Goal: Task Accomplishment & Management: Complete application form

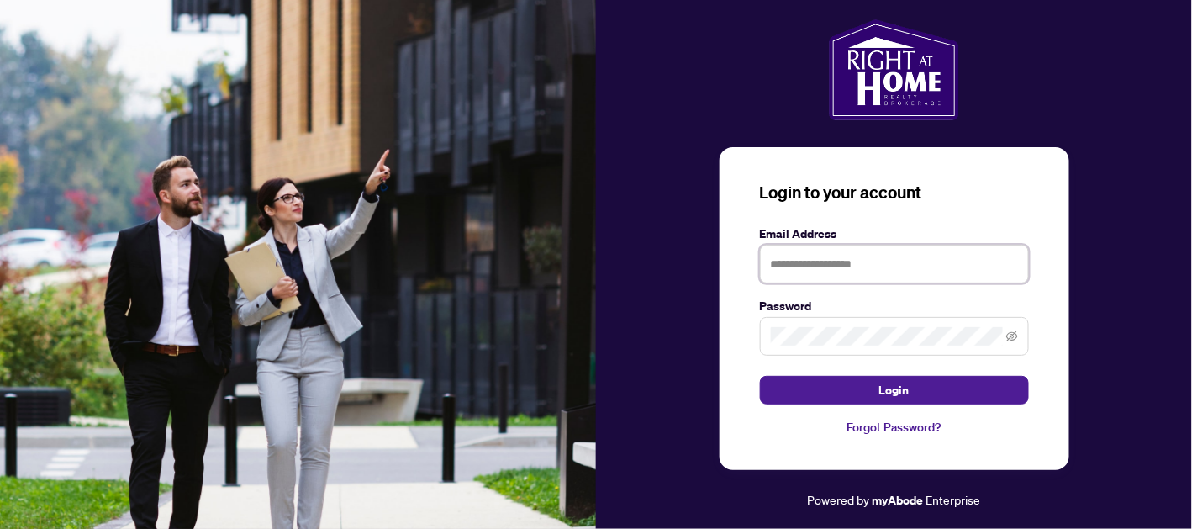
type input "**********"
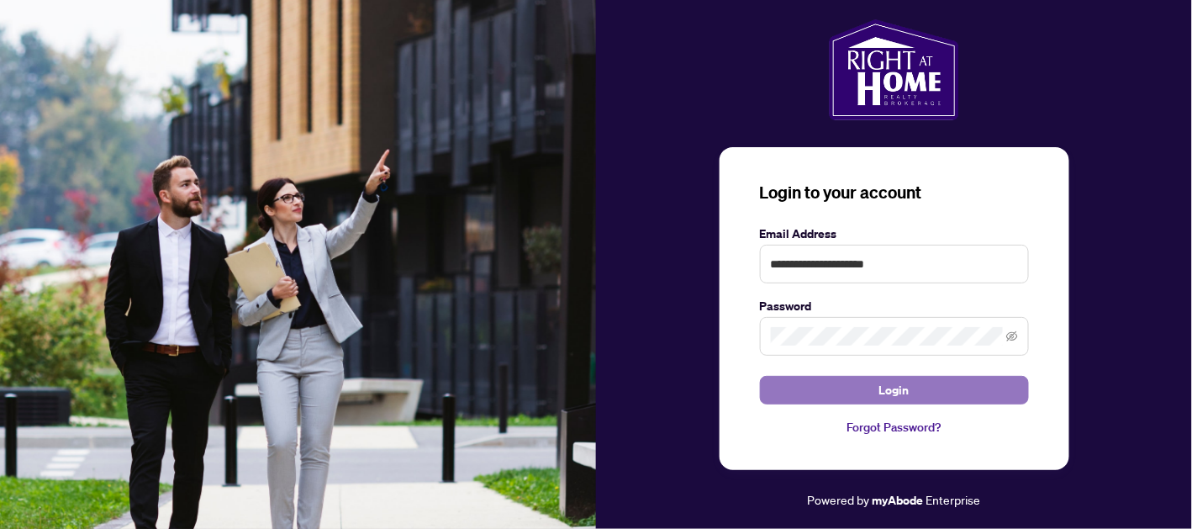
click at [936, 397] on button "Login" at bounding box center [894, 390] width 269 height 29
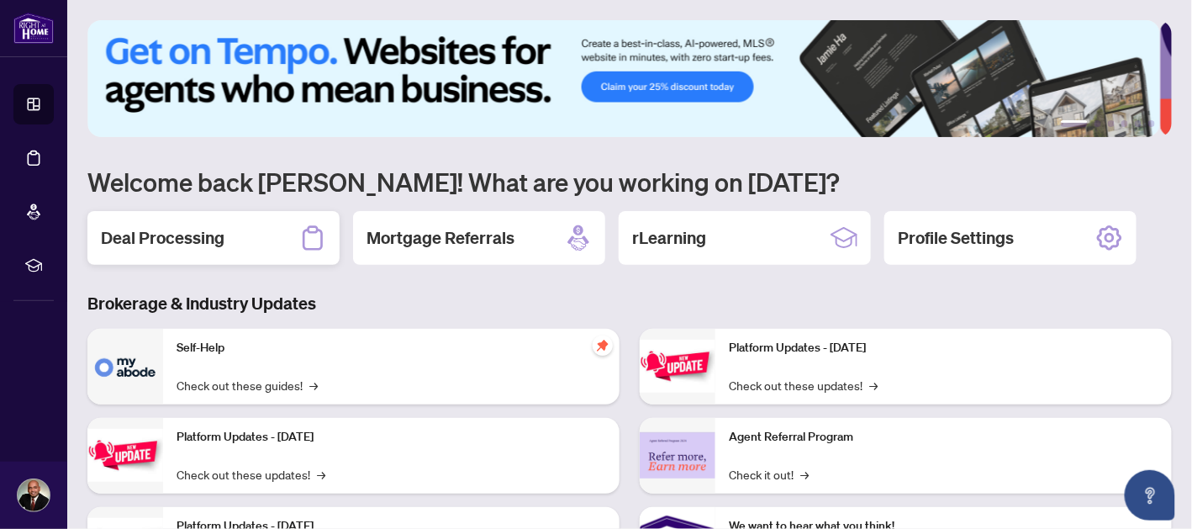
click at [250, 245] on div "Deal Processing" at bounding box center [213, 238] width 252 height 54
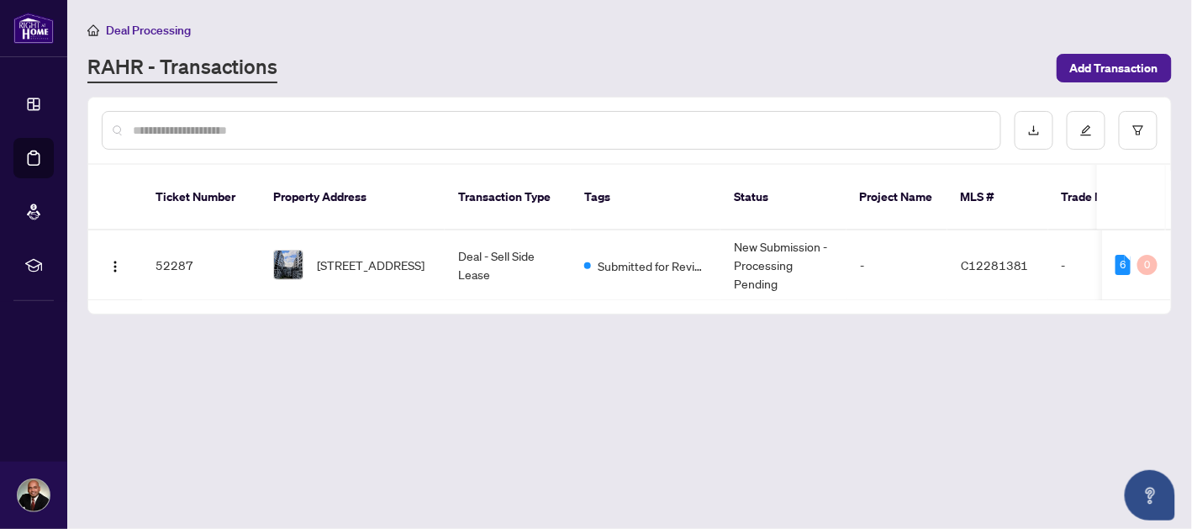
click at [497, 243] on td "Deal - Sell Side Lease" at bounding box center [508, 265] width 126 height 70
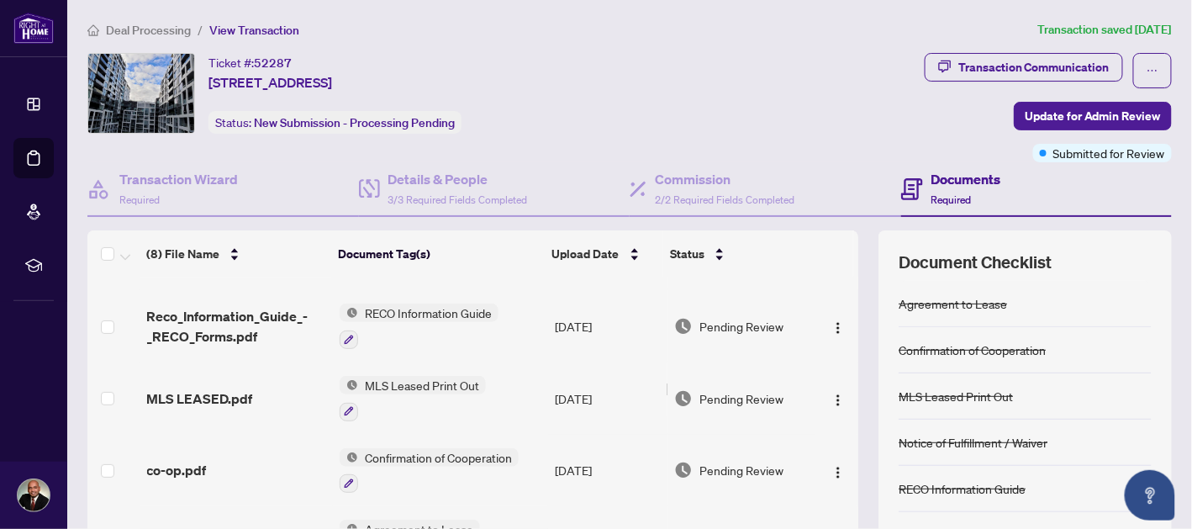
scroll to position [226, 0]
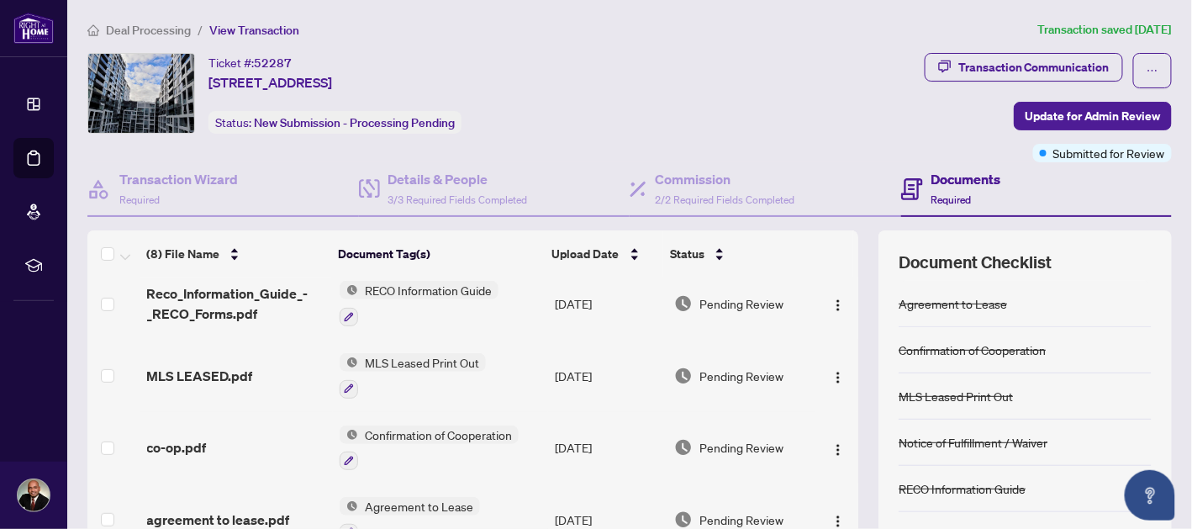
click at [939, 183] on h4 "Documents" at bounding box center [966, 179] width 70 height 20
click at [938, 181] on h4 "Documents" at bounding box center [966, 179] width 70 height 20
click at [937, 203] on span "Required" at bounding box center [951, 199] width 40 height 13
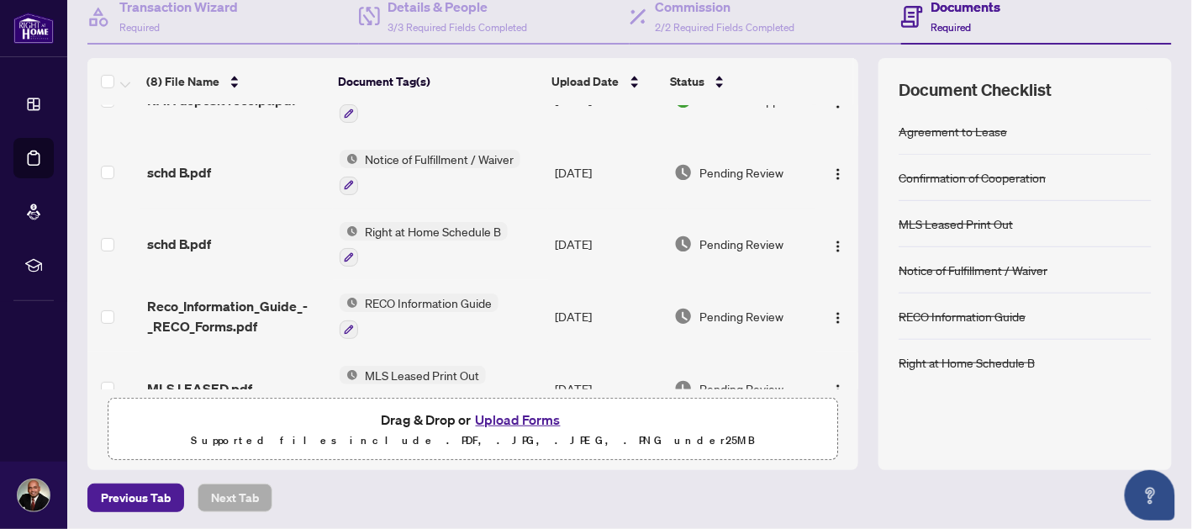
scroll to position [0, 0]
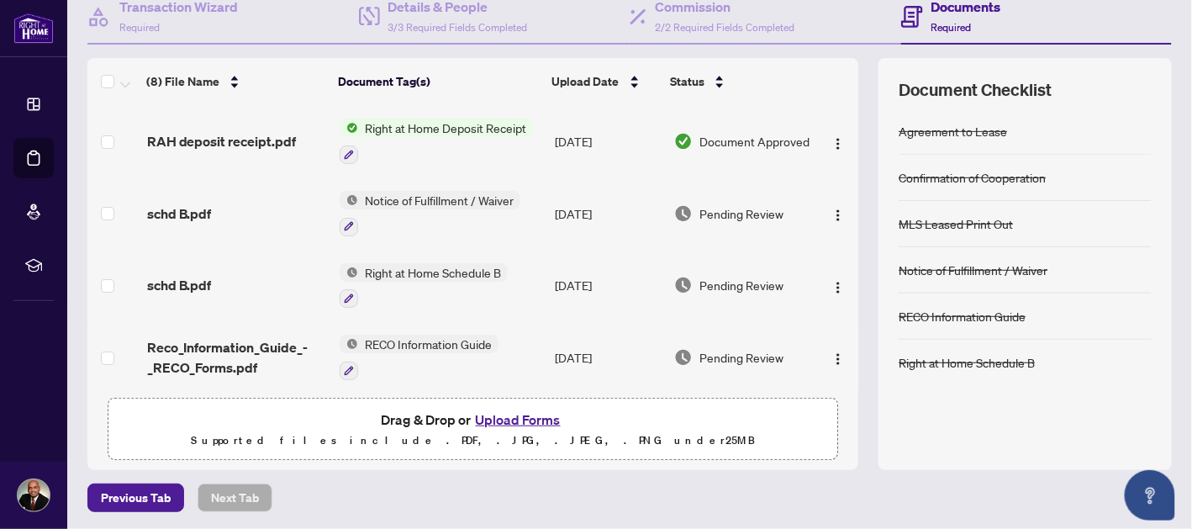
click at [185, 278] on span "schd B.pdf" at bounding box center [179, 285] width 65 height 20
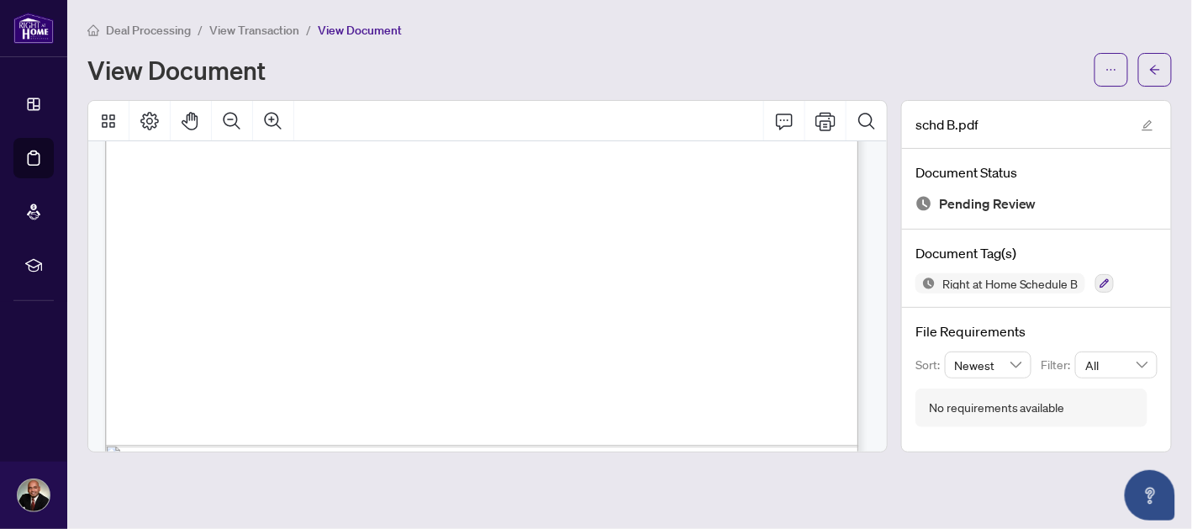
scroll to position [697, 0]
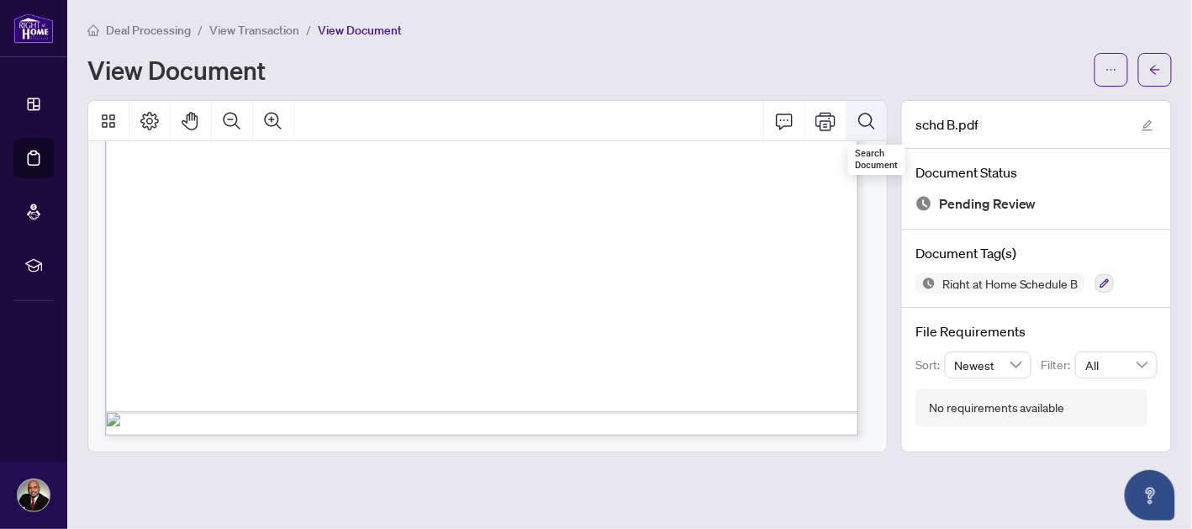
click at [691, 60] on div "View Document" at bounding box center [585, 69] width 997 height 27
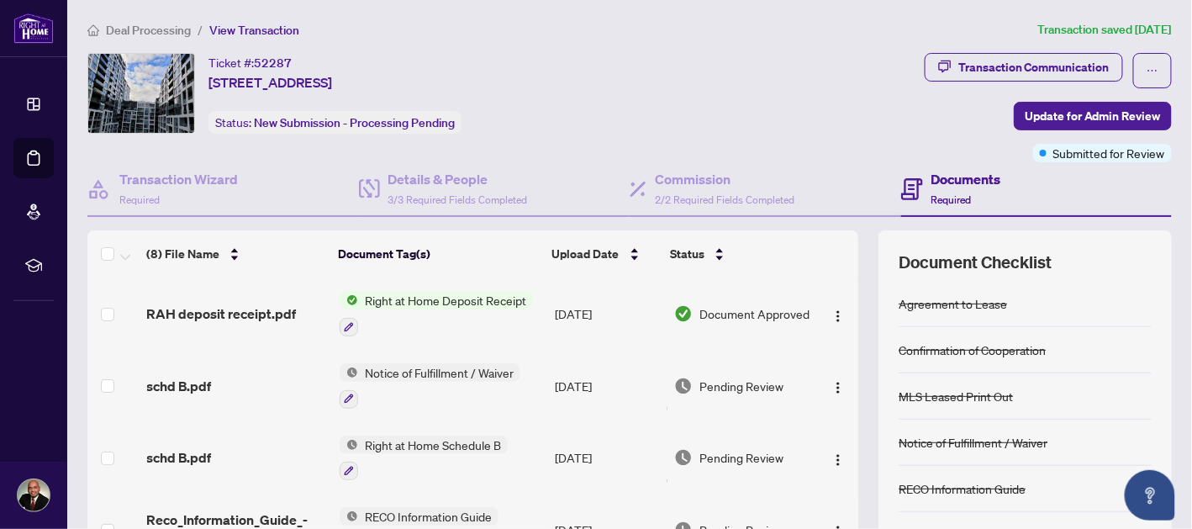
click at [992, 442] on div "Notice of Fulfillment / Waiver" at bounding box center [972, 442] width 149 height 18
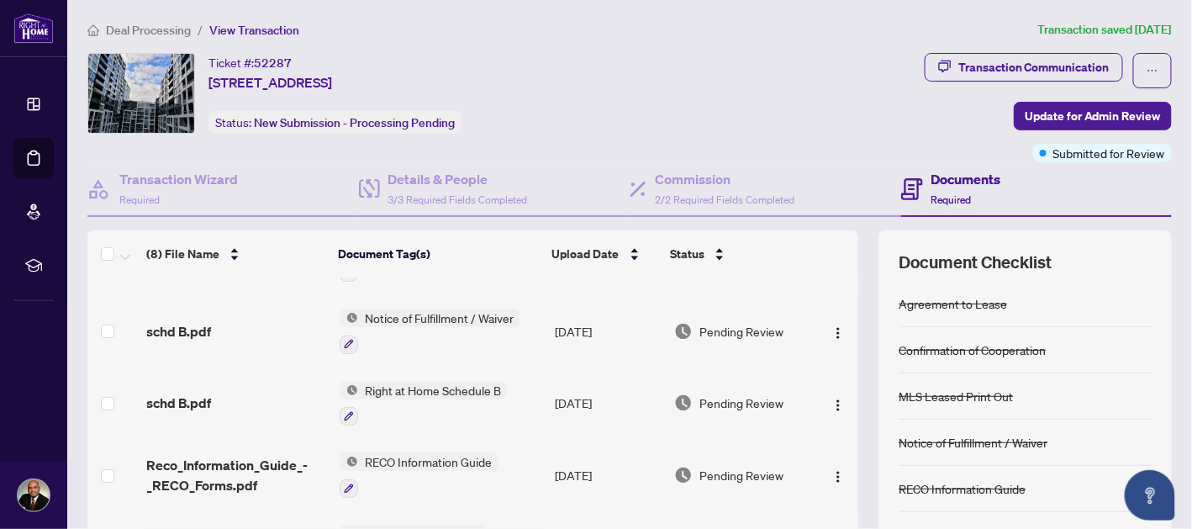
scroll to position [51, 0]
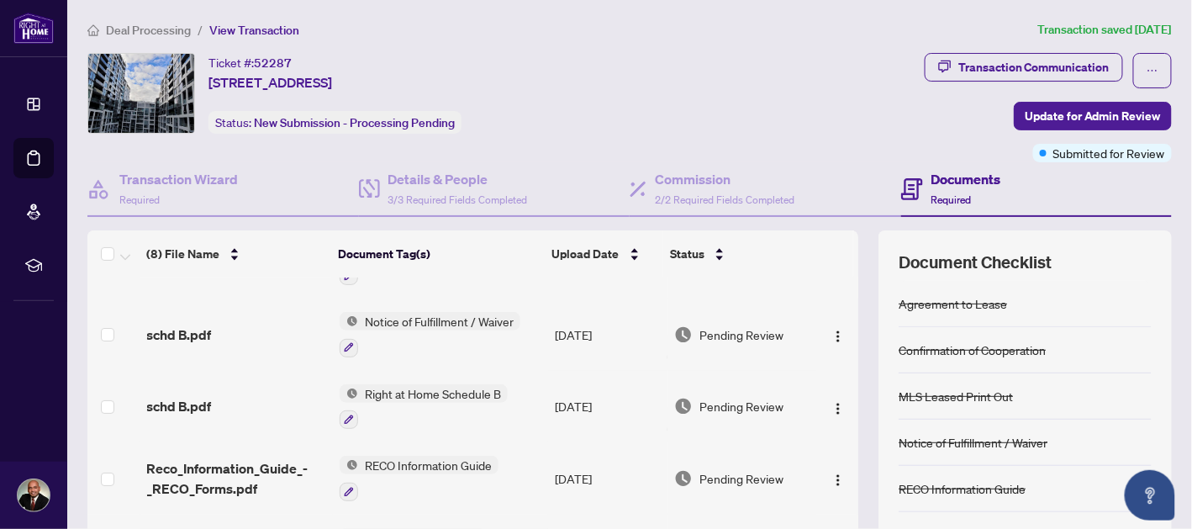
click at [796, 102] on div "Ticket #: 52287 614-576 Front St, Toronto, Ontario M5V 1C1, Canada Status: New …" at bounding box center [502, 93] width 830 height 81
click at [831, 335] on img "button" at bounding box center [837, 335] width 13 height 13
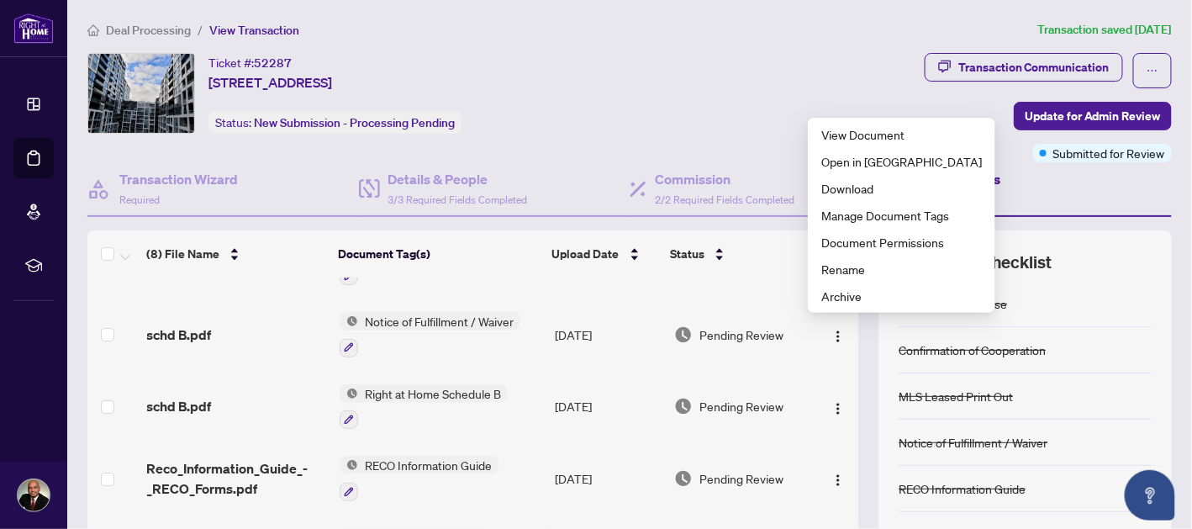
click at [618, 375] on td "Sep/09/2025" at bounding box center [607, 407] width 119 height 72
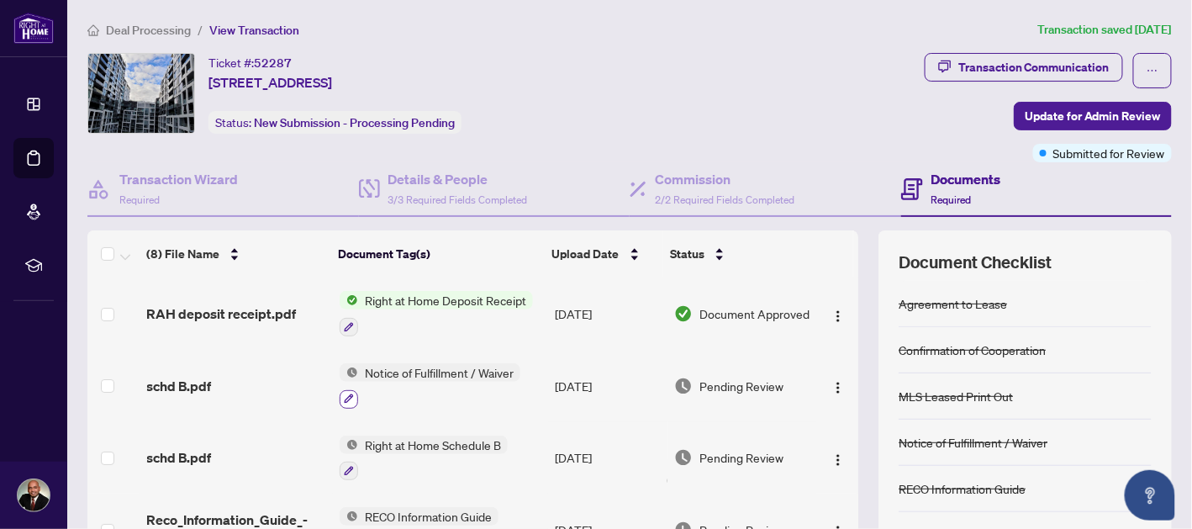
click at [346, 402] on button "button" at bounding box center [348, 399] width 18 height 18
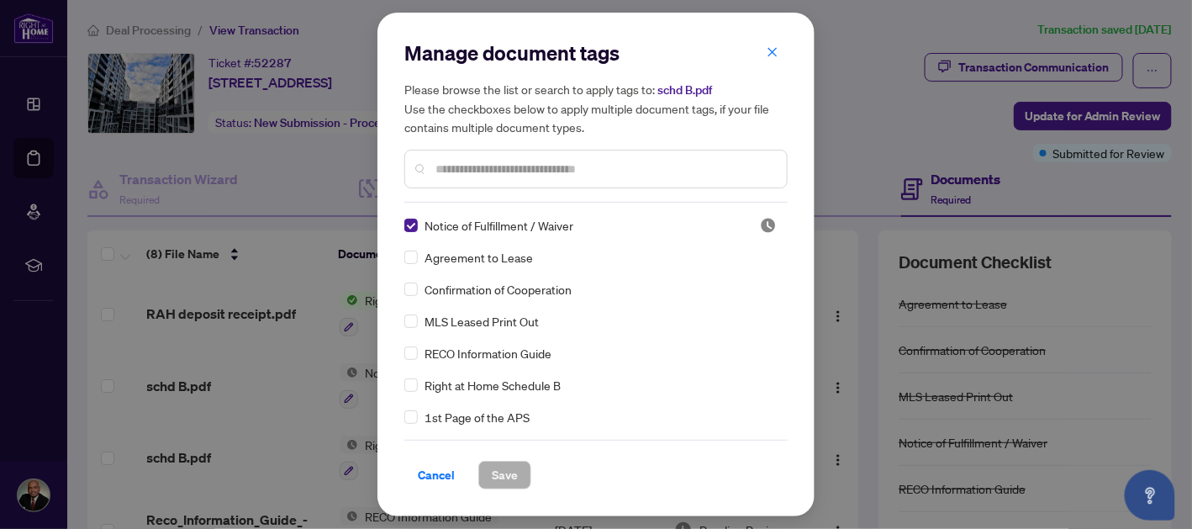
click at [870, 102] on div "Manage document tags Please browse the list or search to apply tags to: schd B.…" at bounding box center [596, 264] width 1192 height 529
click at [778, 50] on icon "close" at bounding box center [772, 52] width 12 height 12
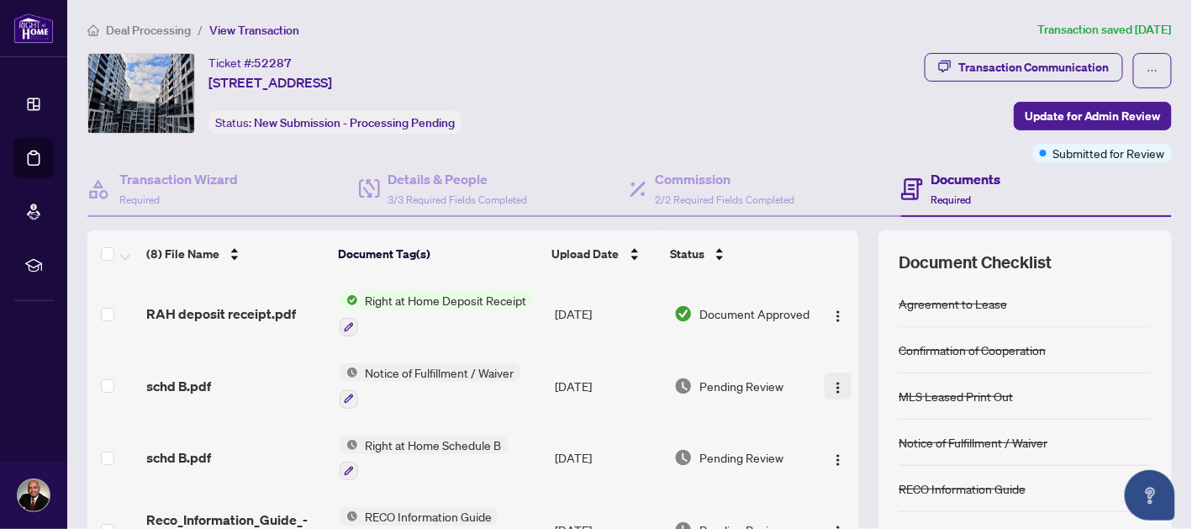
click at [829, 382] on button "button" at bounding box center [837, 385] width 27 height 27
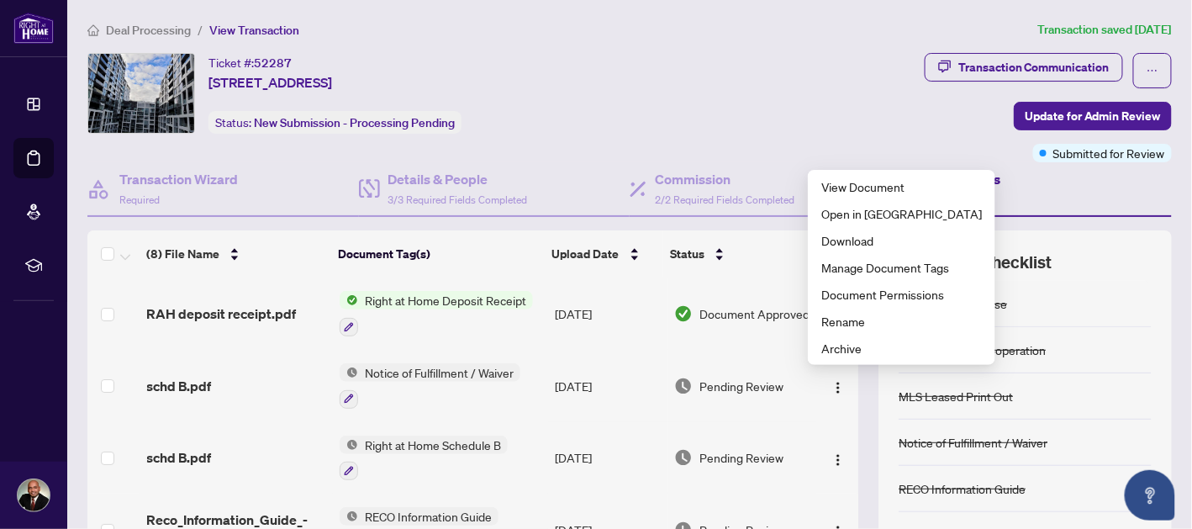
click at [959, 439] on div "Notice of Fulfillment / Waiver" at bounding box center [972, 442] width 149 height 18
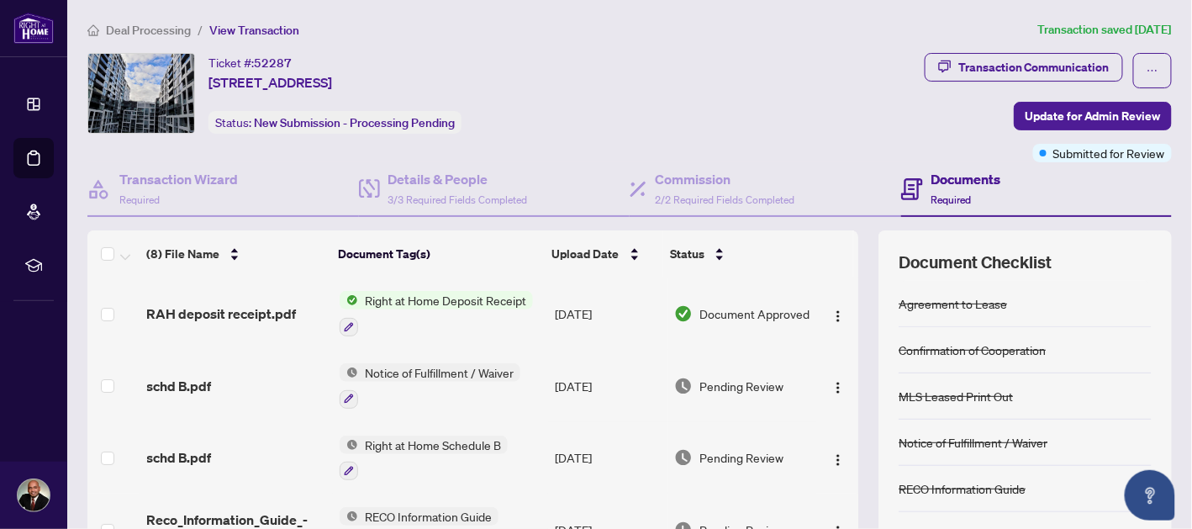
click at [950, 444] on div "Notice of Fulfillment / Waiver" at bounding box center [972, 442] width 149 height 18
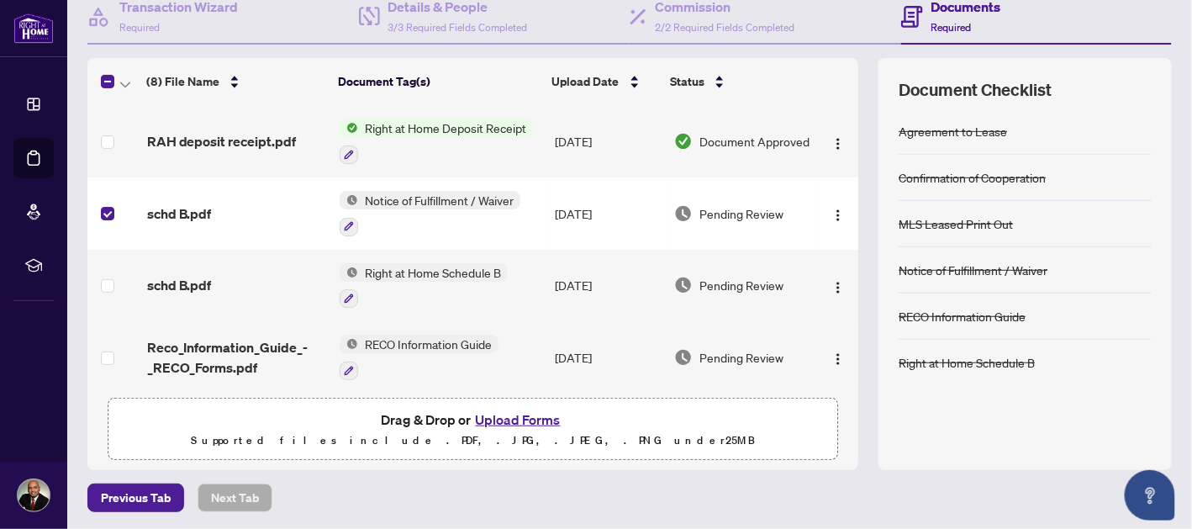
click at [459, 229] on div at bounding box center [429, 226] width 181 height 20
click at [470, 284] on span "Notice of Fulfillment / Waiver" at bounding box center [432, 279] width 162 height 18
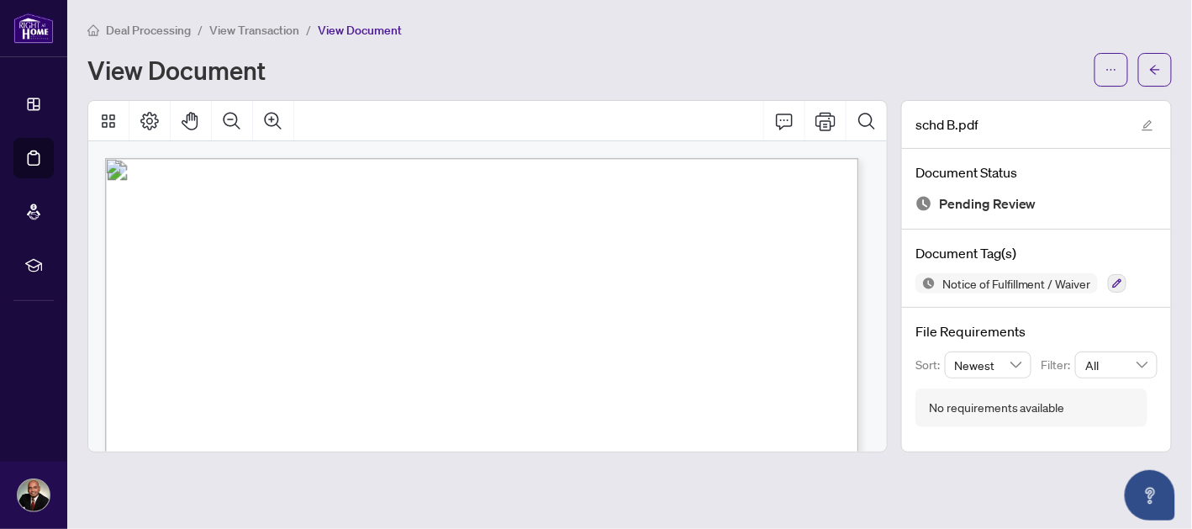
click at [108, 121] on icon "Thumbnails" at bounding box center [108, 121] width 20 height 20
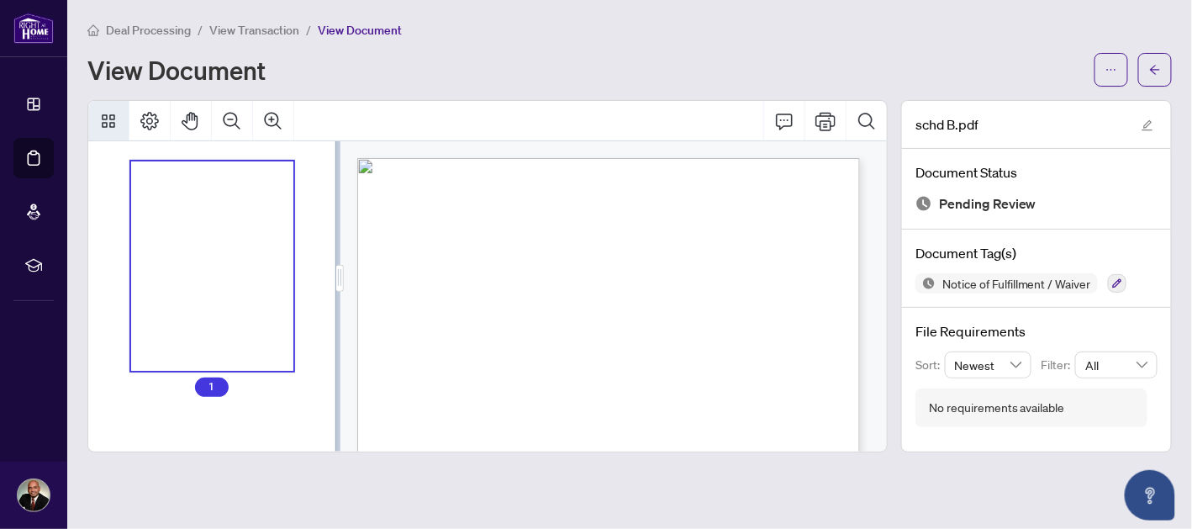
click at [765, 45] on div "Deal Processing / View Transaction / View Document View Document" at bounding box center [629, 53] width 1084 height 66
click at [1153, 73] on icon "arrow-left" at bounding box center [1155, 70] width 12 height 12
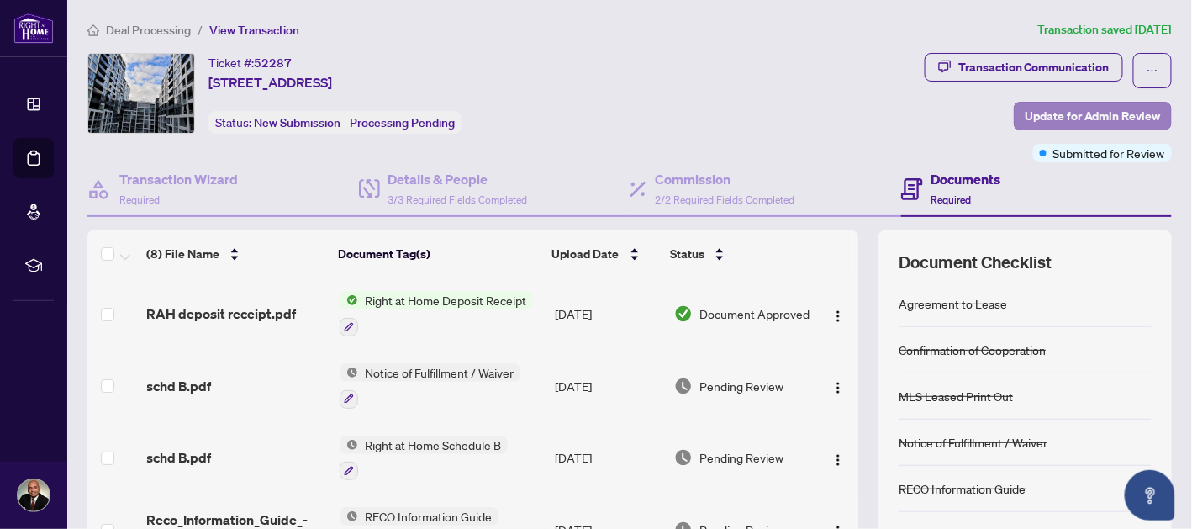
click at [1103, 118] on span "Update for Admin Review" at bounding box center [1092, 116] width 136 height 27
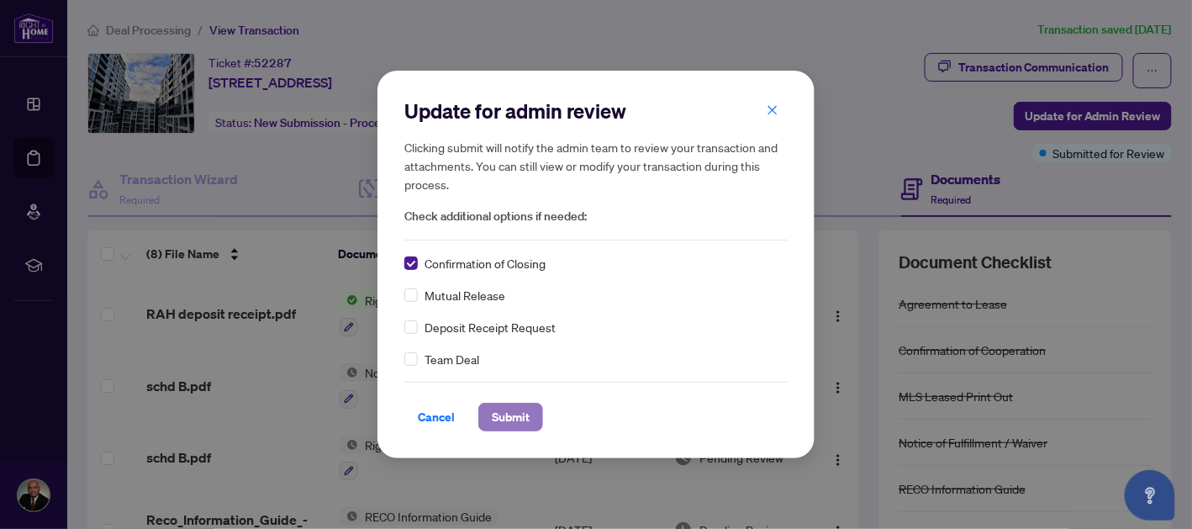
click at [517, 414] on span "Submit" at bounding box center [511, 416] width 38 height 27
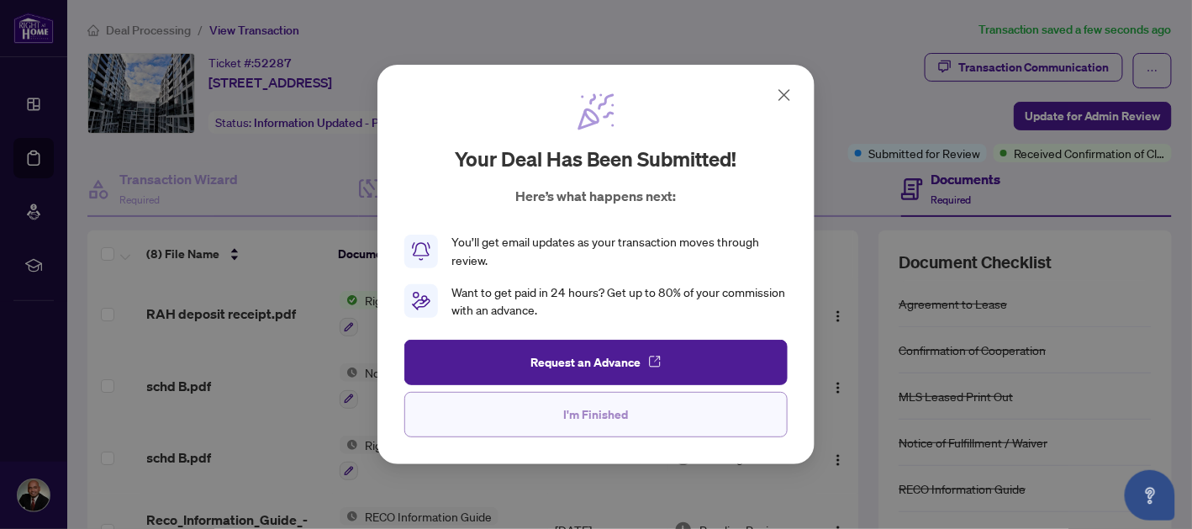
click at [618, 418] on span "I'm Finished" at bounding box center [596, 414] width 65 height 27
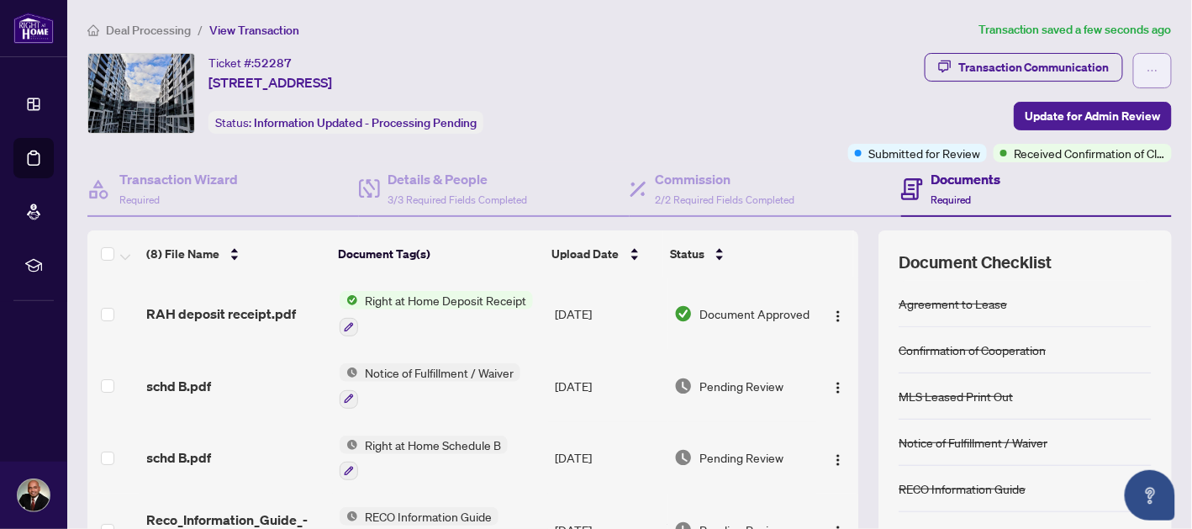
click at [1146, 68] on icon "ellipsis" at bounding box center [1152, 71] width 12 height 12
drag, startPoint x: 992, startPoint y: 438, endPoint x: 882, endPoint y: 441, distance: 109.3
click at [882, 441] on div "Document Checklist Agreement to Lease Confirmation of Cooperation MLS Leased Pr…" at bounding box center [1024, 436] width 293 height 412
copy div "Notice of Fulfillment"
click at [882, 441] on div "Document Checklist Agreement to Lease Confirmation of Cooperation MLS Leased Pr…" at bounding box center [1024, 436] width 293 height 412
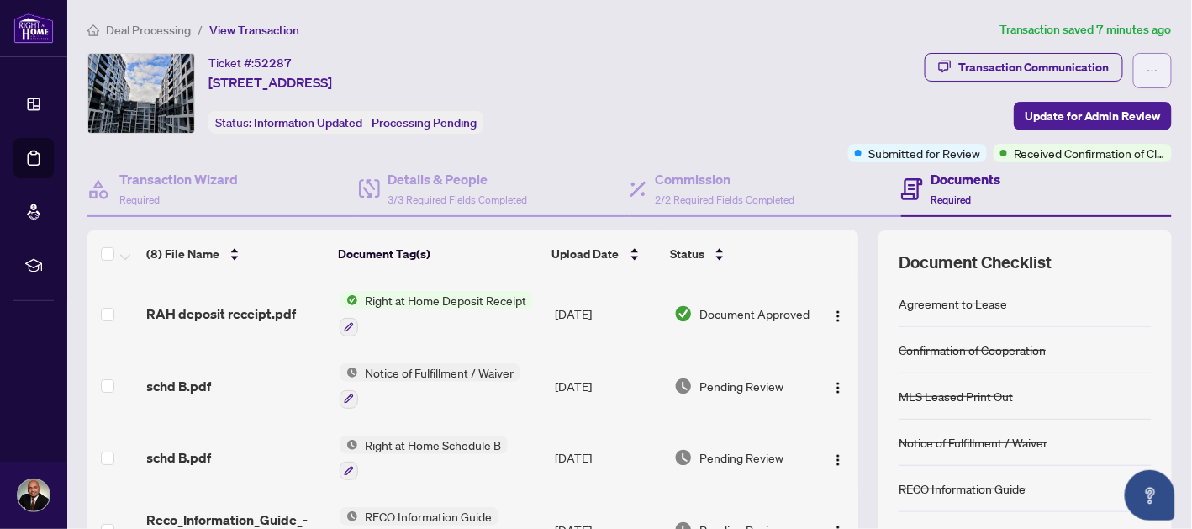
click at [1146, 68] on icon "ellipsis" at bounding box center [1152, 71] width 12 height 12
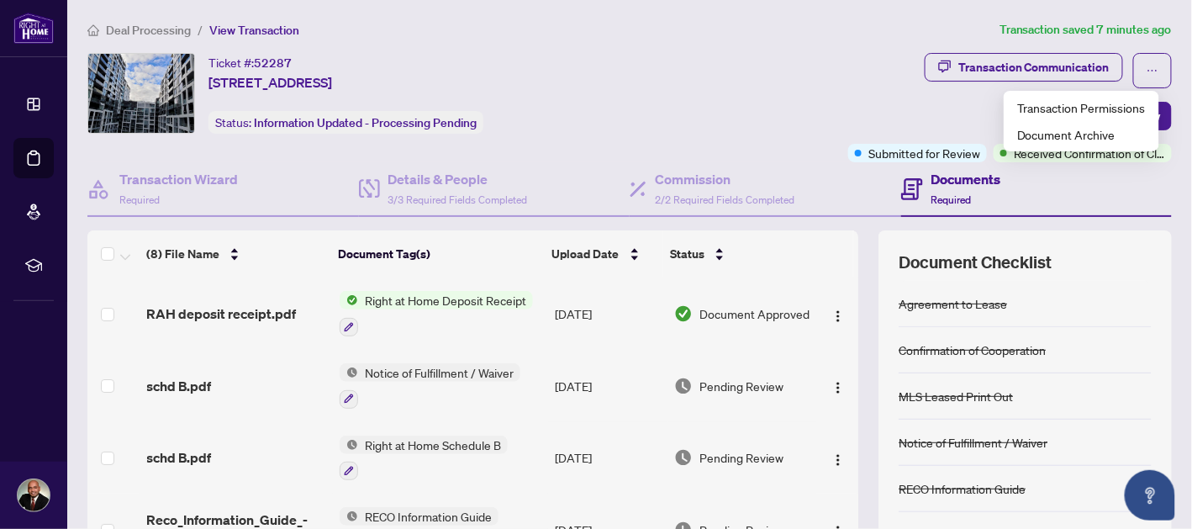
click at [739, 100] on div "Ticket #: 52287 614-576 Front St, Toronto, Ontario M5V 1C1, Canada Status: Info…" at bounding box center [464, 93] width 754 height 81
click at [136, 29] on span "Deal Processing" at bounding box center [148, 30] width 85 height 15
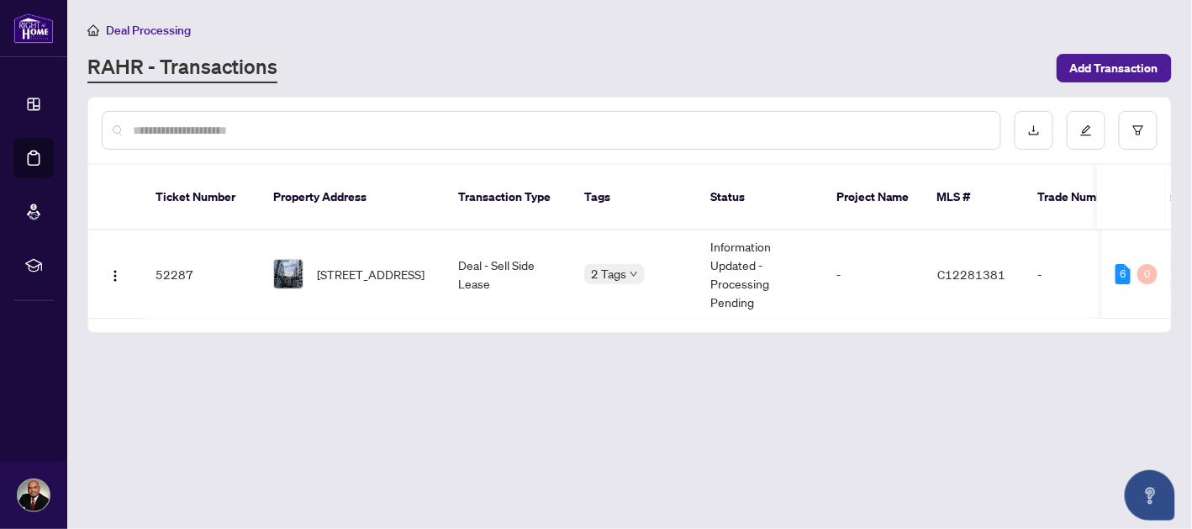
click at [637, 264] on div "2 Tags" at bounding box center [614, 273] width 60 height 19
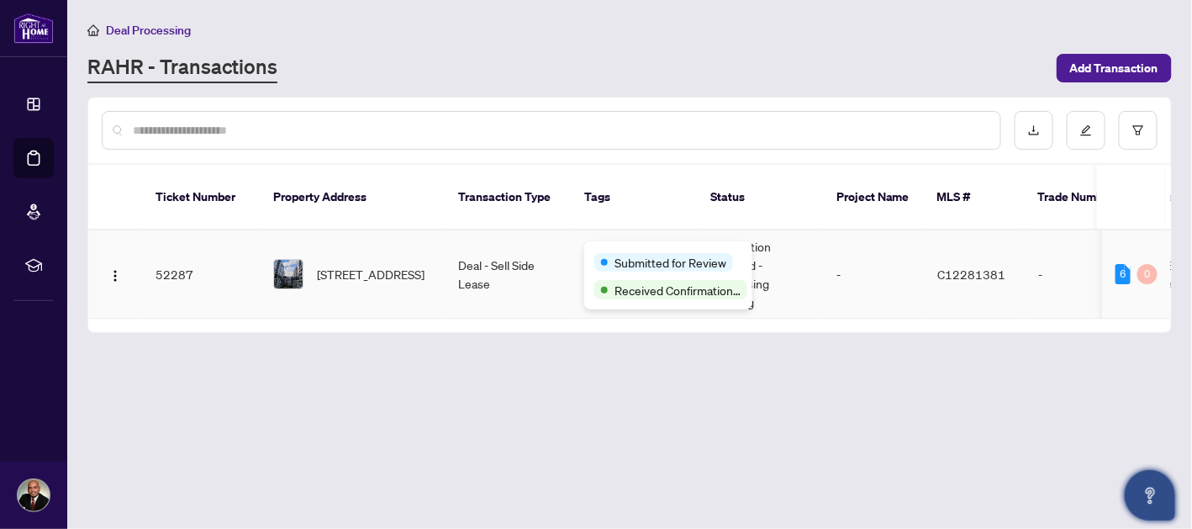
click at [1143, 487] on icon "Open asap" at bounding box center [1149, 495] width 21 height 21
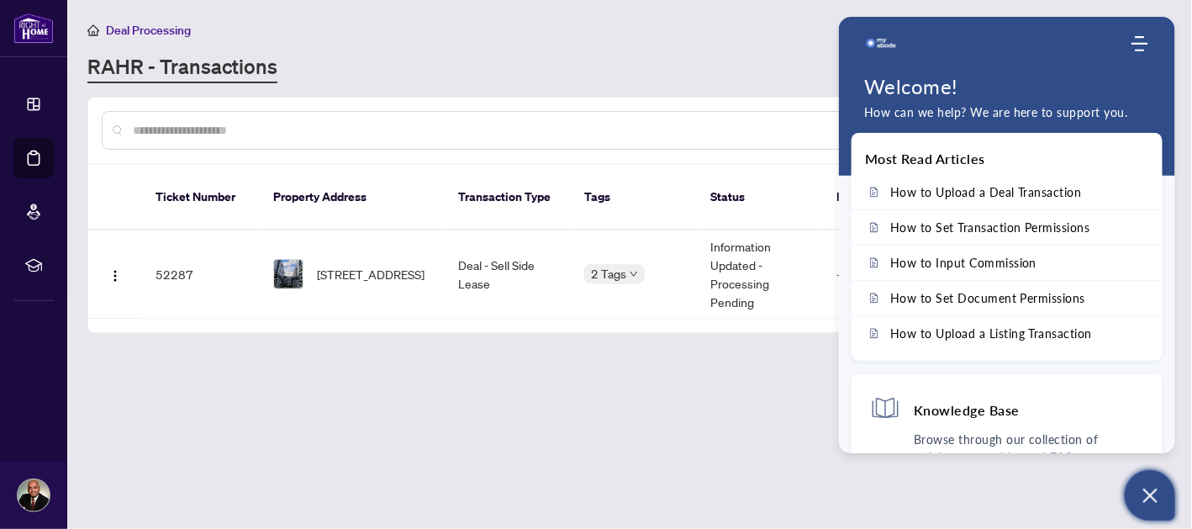
click at [638, 434] on main "Deal Processing RAHR - Transactions Add Transaction Ticket Number Property Addr…" at bounding box center [629, 264] width 1124 height 529
click at [118, 269] on img "button" at bounding box center [114, 275] width 13 height 13
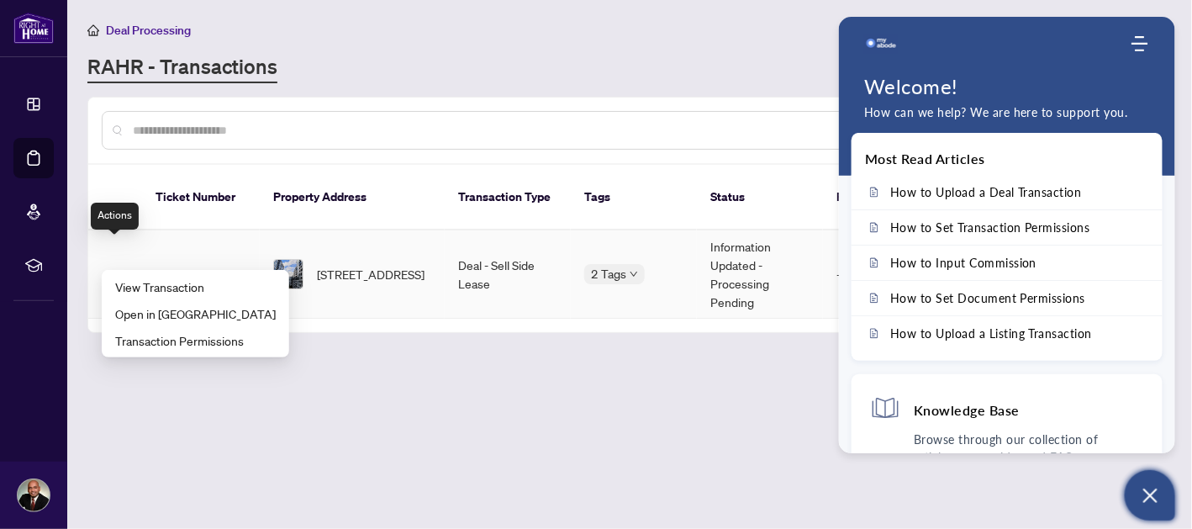
click at [466, 429] on main "Deal Processing RAHR - Transactions Add Transaction Ticket Number Property Addr…" at bounding box center [629, 264] width 1124 height 529
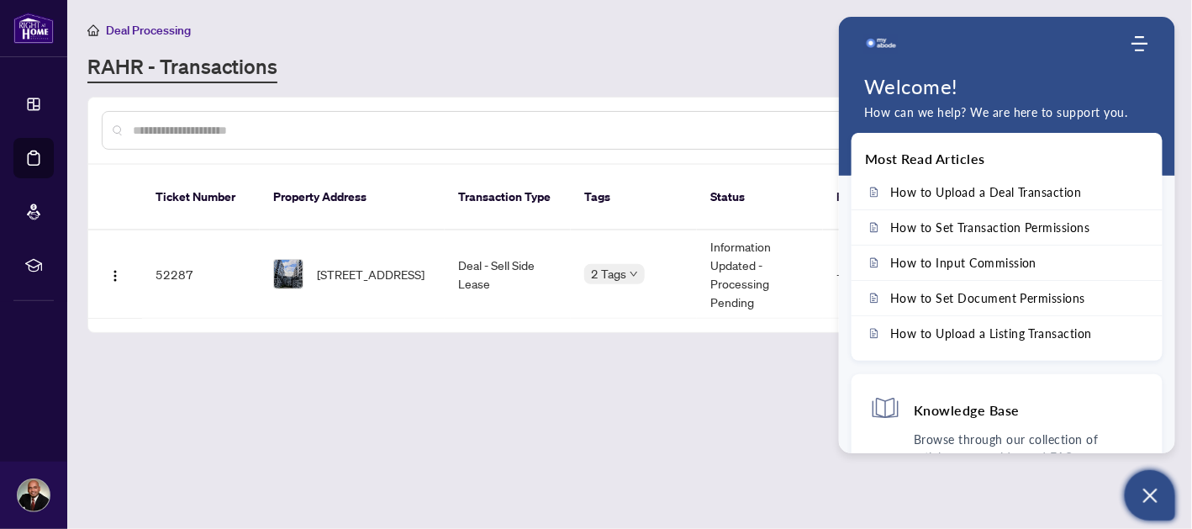
click at [390, 265] on span "614-576 Front St, Toronto, Ontario M5V 1C1, Canada" at bounding box center [371, 274] width 108 height 18
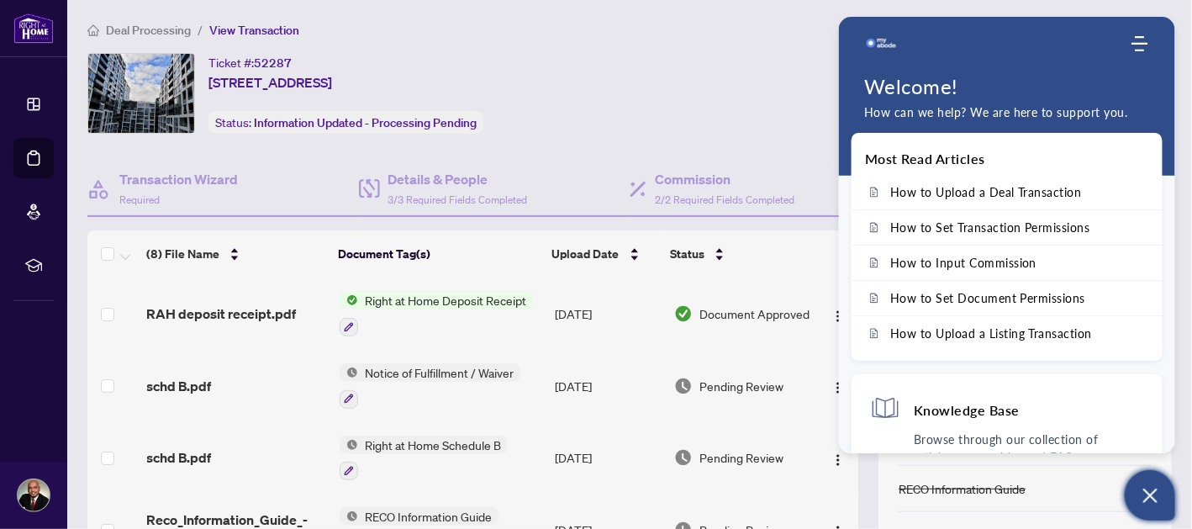
click at [1153, 495] on icon "Open asap" at bounding box center [1149, 495] width 21 height 21
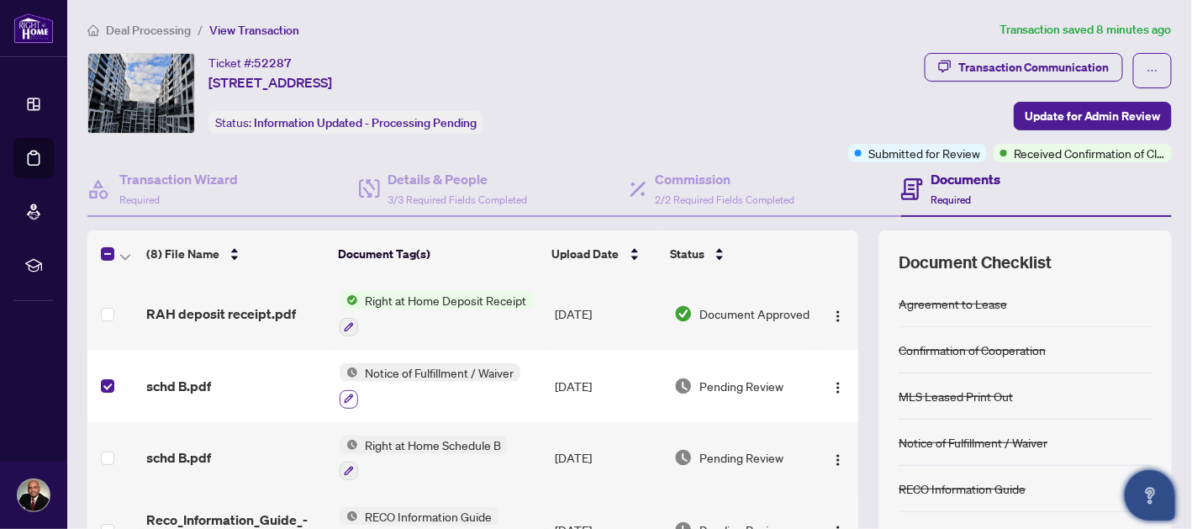
click at [350, 399] on button "button" at bounding box center [348, 399] width 18 height 18
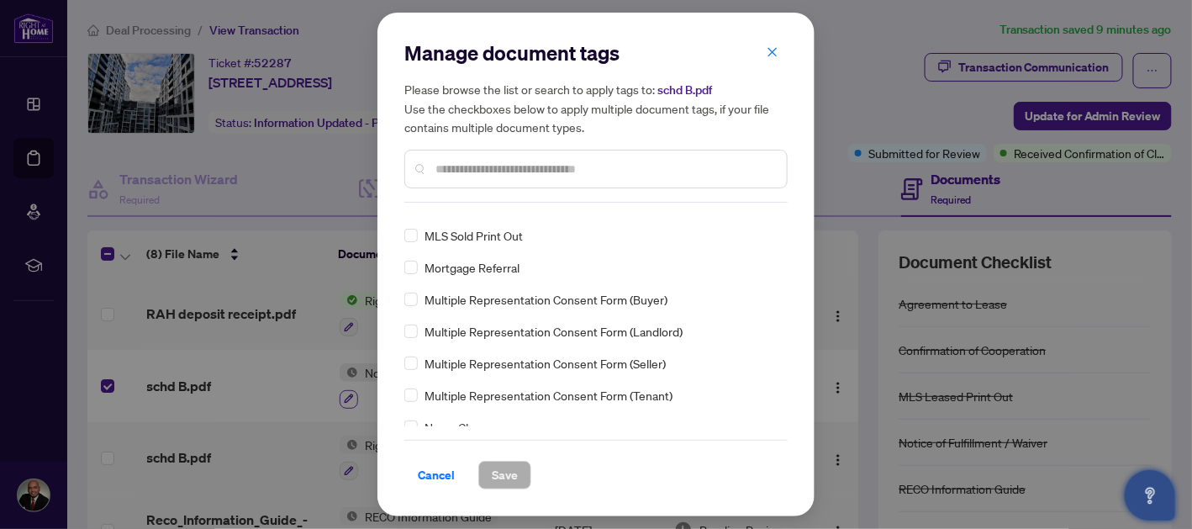
scroll to position [2405, 0]
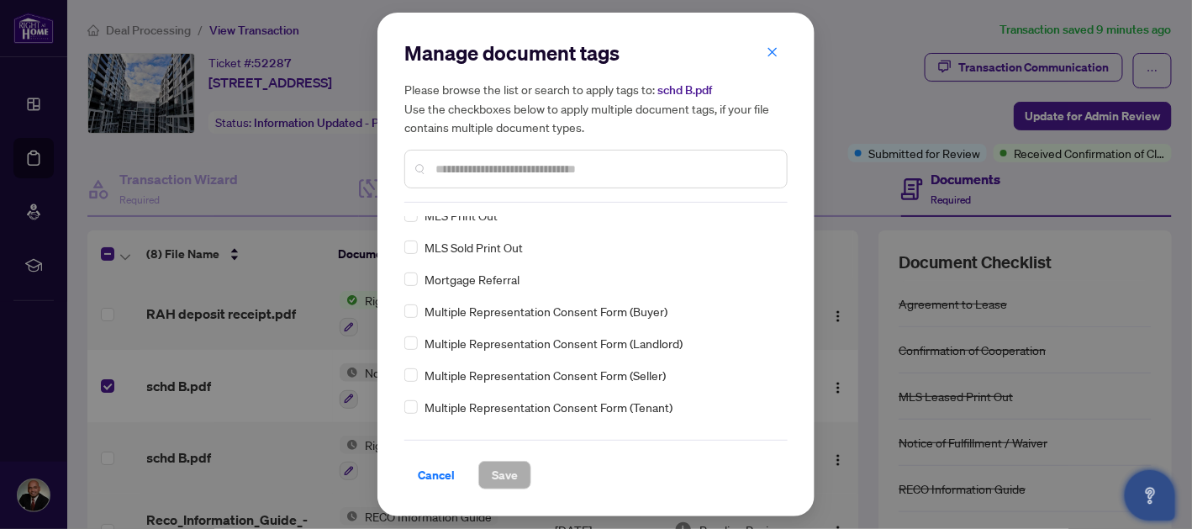
click at [623, 166] on input "text" at bounding box center [604, 169] width 338 height 18
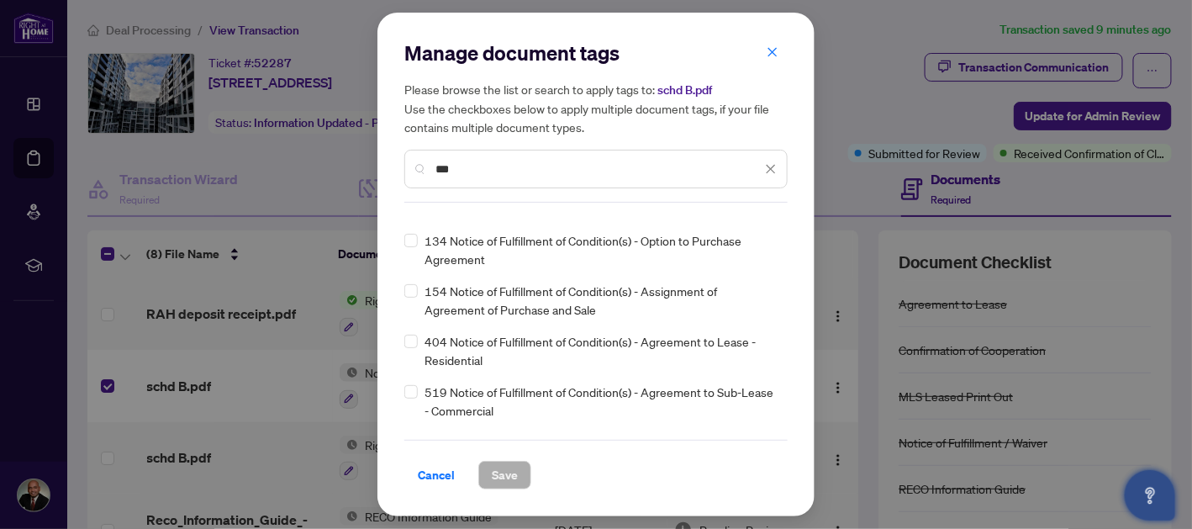
scroll to position [68, 0]
type input "***"
click at [684, 350] on span "404 Notice of Fulfillment of Condition(s) - Agreement to Lease - Residential" at bounding box center [600, 349] width 353 height 37
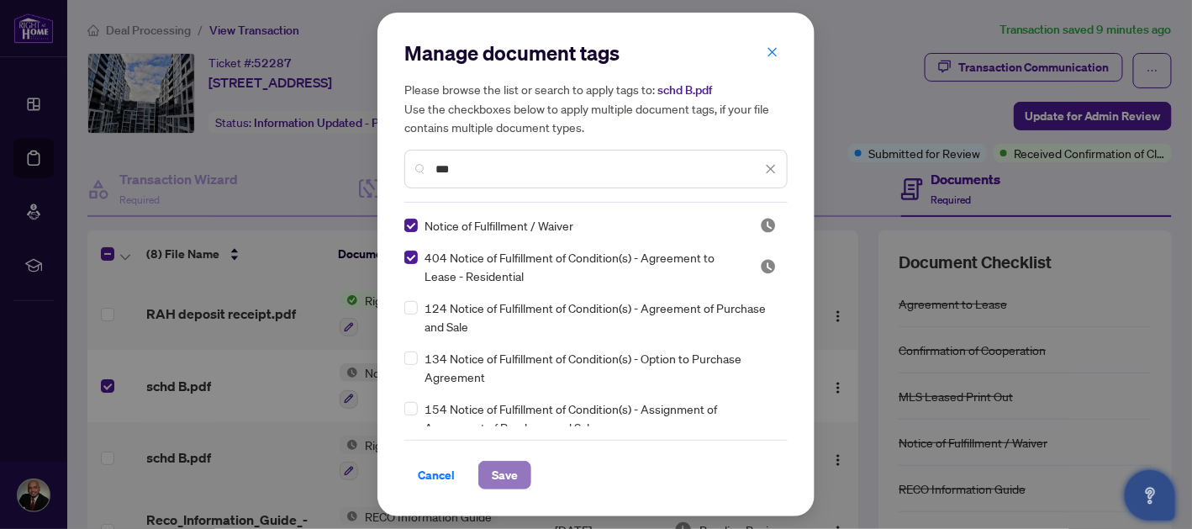
click at [510, 478] on span "Save" at bounding box center [505, 474] width 26 height 27
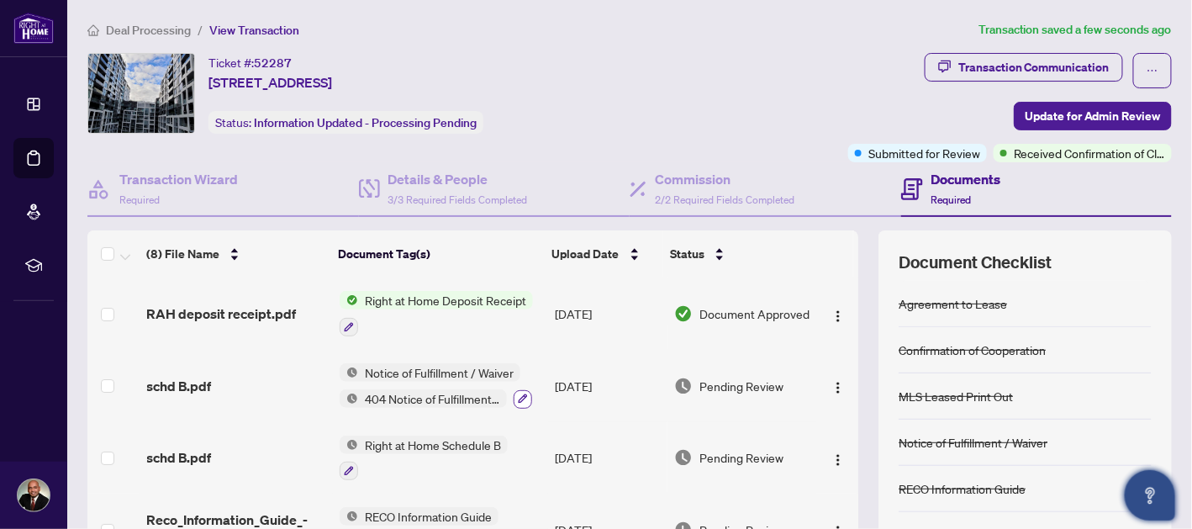
click at [518, 394] on icon "button" at bounding box center [523, 398] width 10 height 10
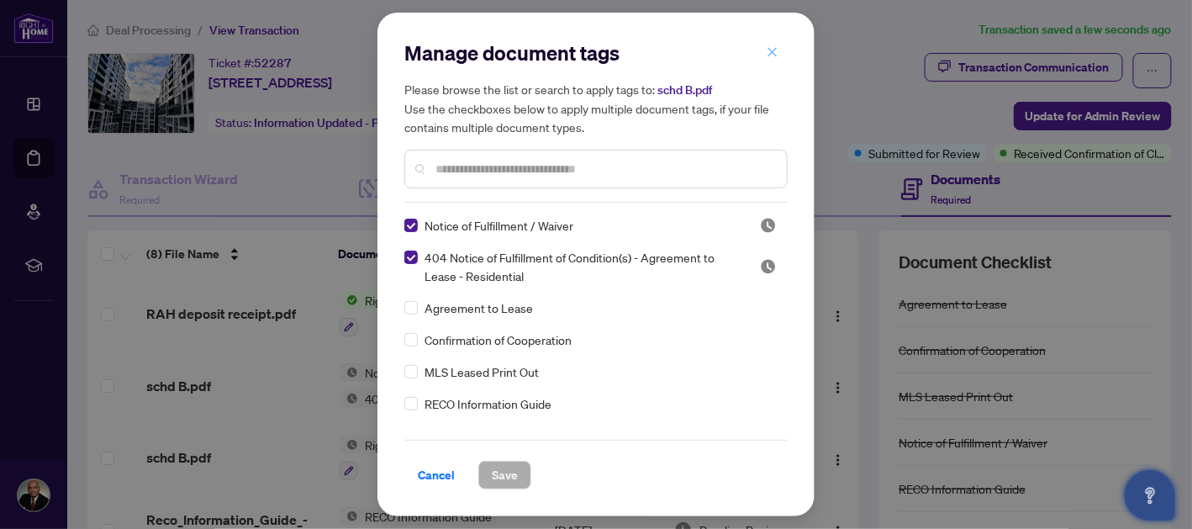
click at [772, 55] on icon "close" at bounding box center [772, 52] width 12 height 12
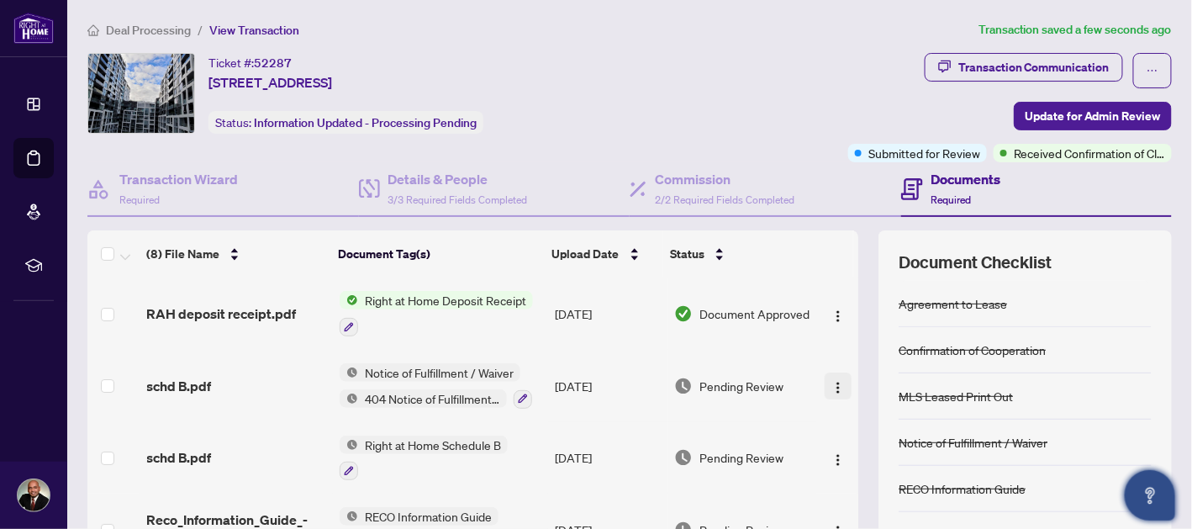
click at [831, 385] on img "button" at bounding box center [837, 387] width 13 height 13
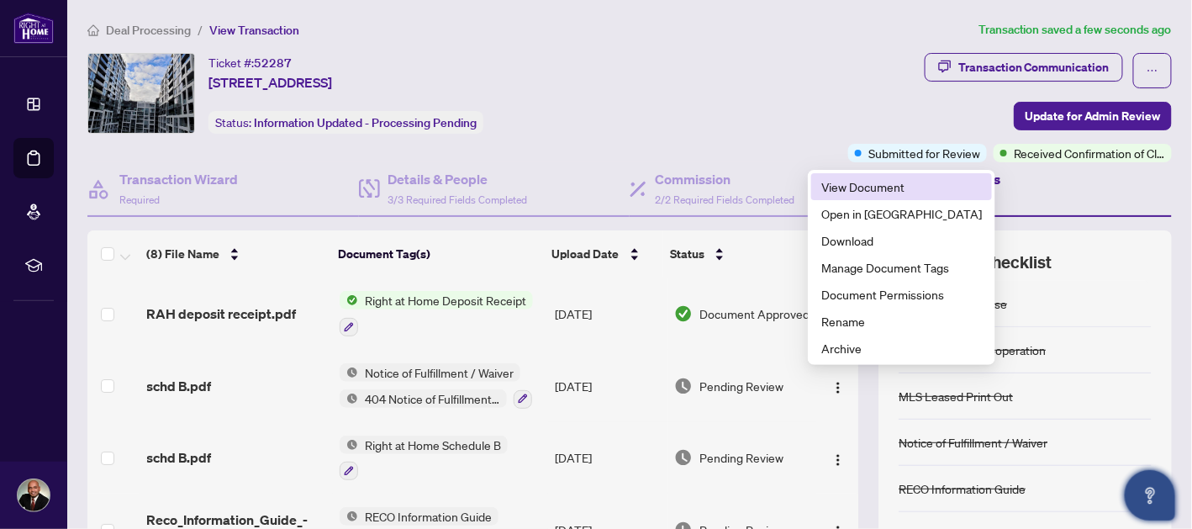
click at [887, 182] on span "View Document" at bounding box center [901, 186] width 160 height 18
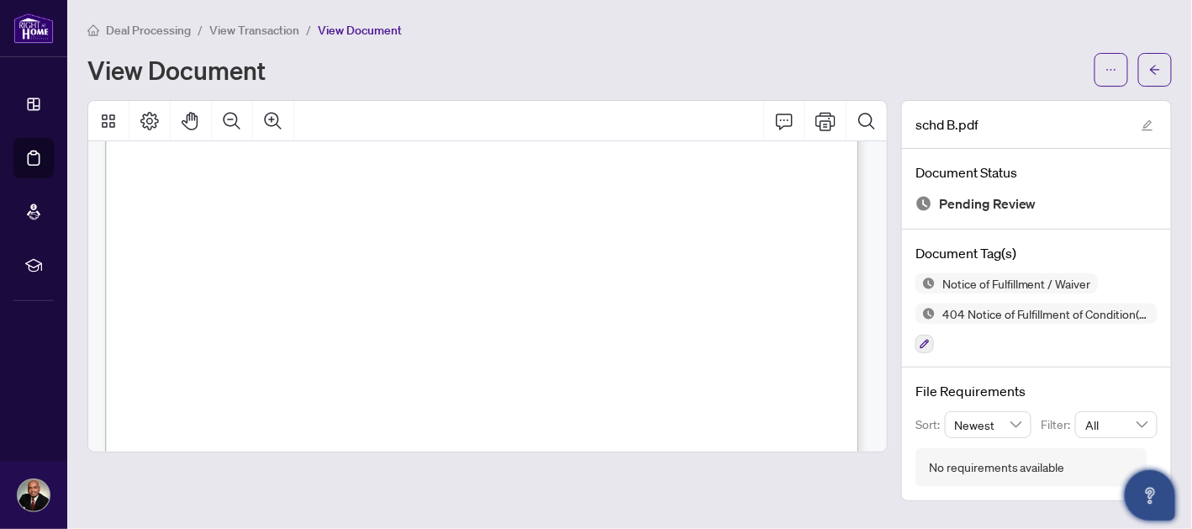
scroll to position [697, 0]
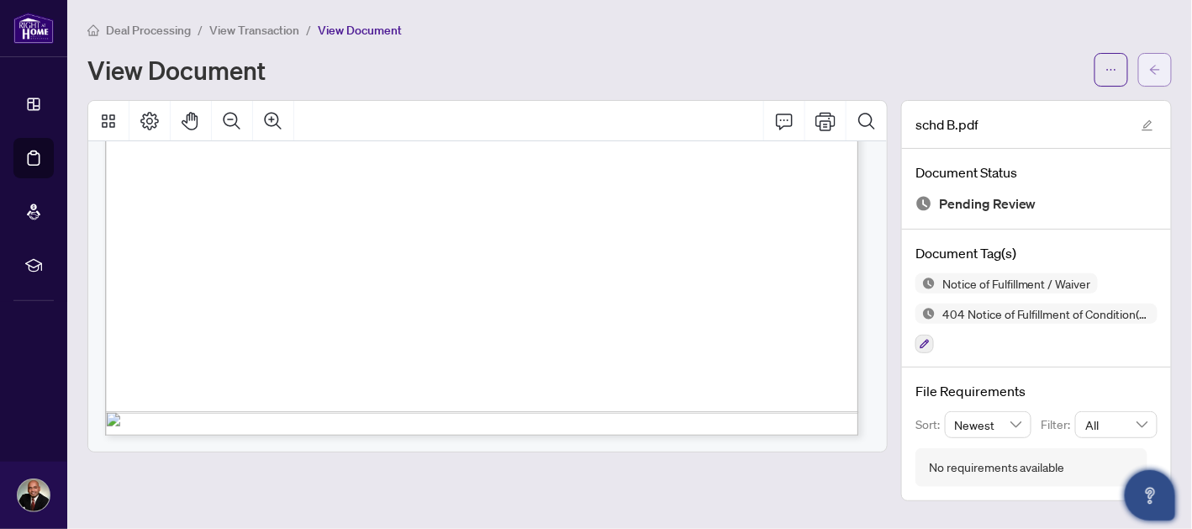
click at [1162, 62] on button "button" at bounding box center [1155, 70] width 34 height 34
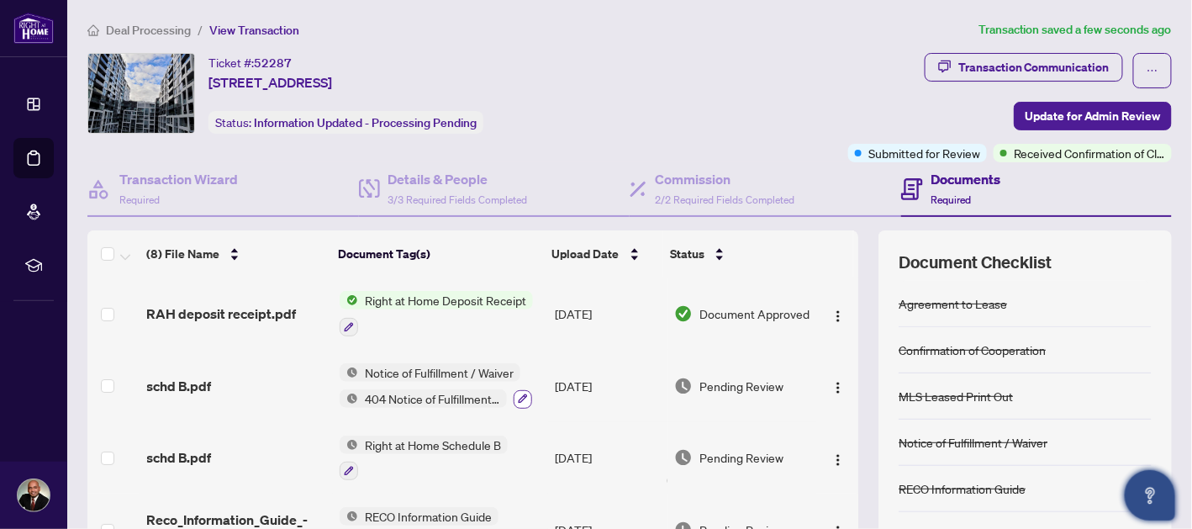
click at [518, 396] on icon "button" at bounding box center [522, 398] width 9 height 9
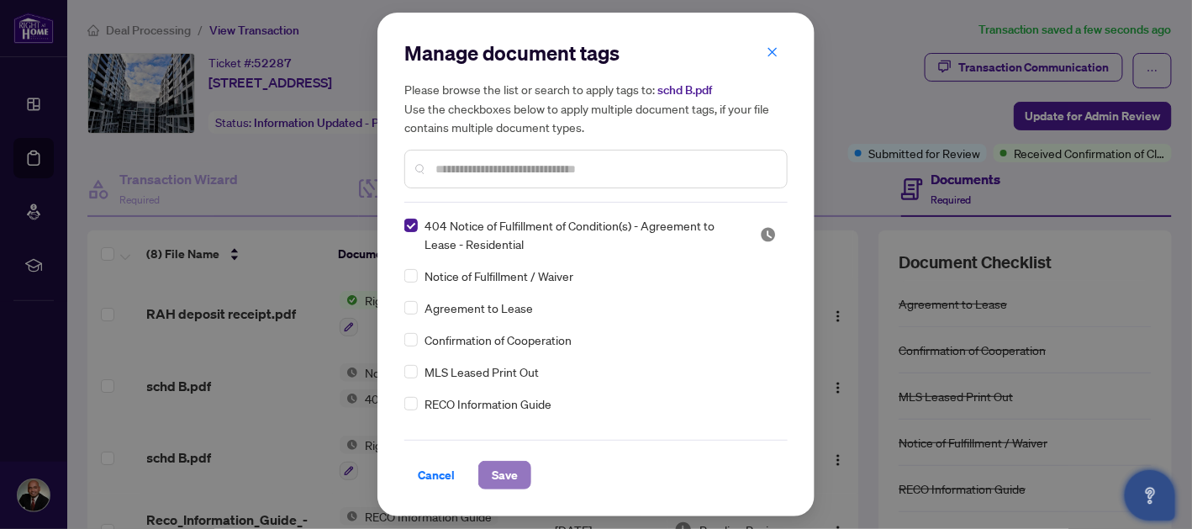
click at [514, 471] on span "Save" at bounding box center [505, 474] width 26 height 27
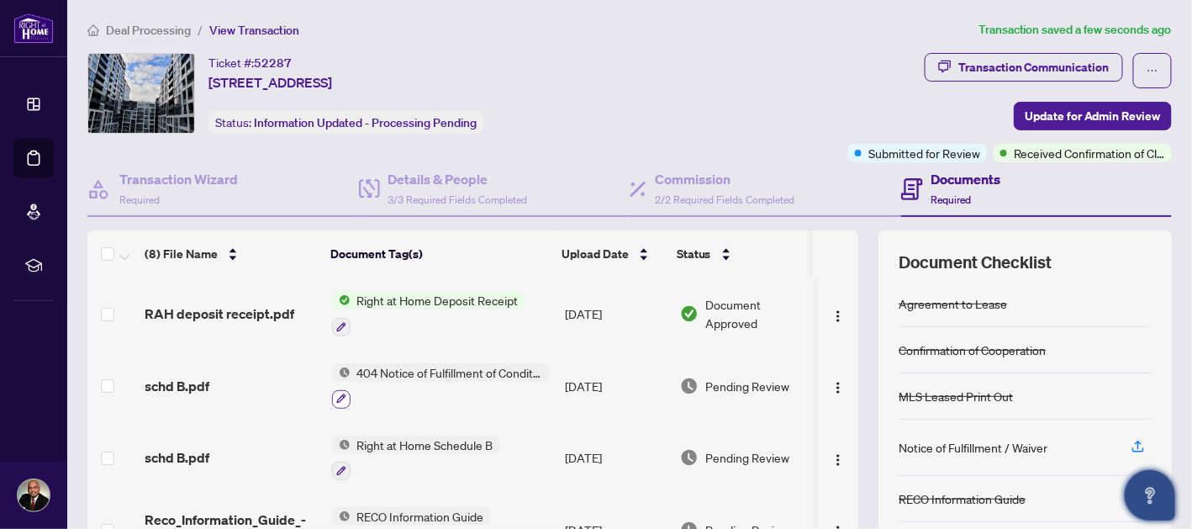
click at [339, 397] on icon "button" at bounding box center [341, 398] width 10 height 10
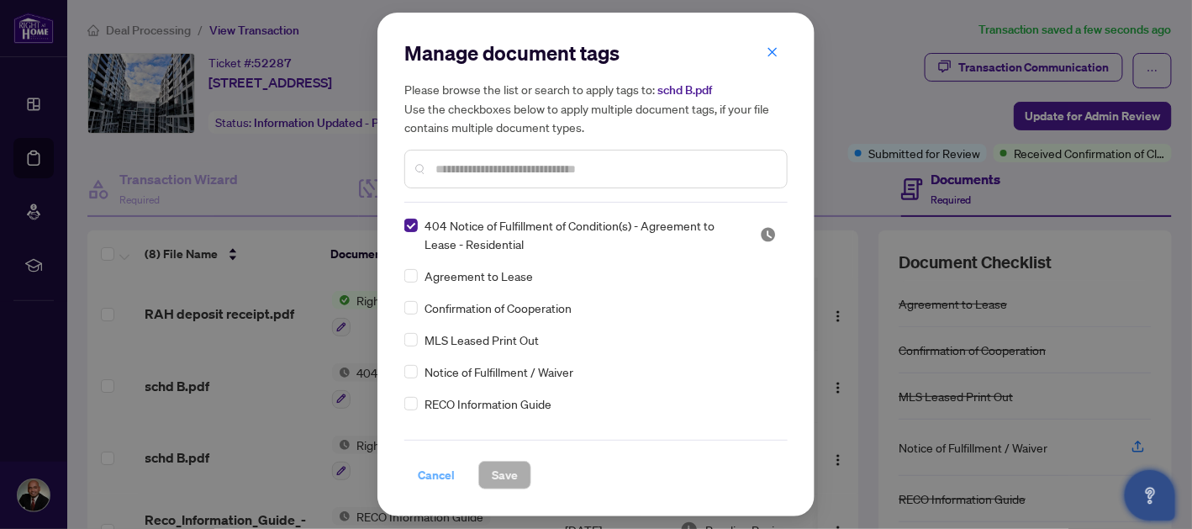
click at [429, 476] on span "Cancel" at bounding box center [436, 474] width 37 height 27
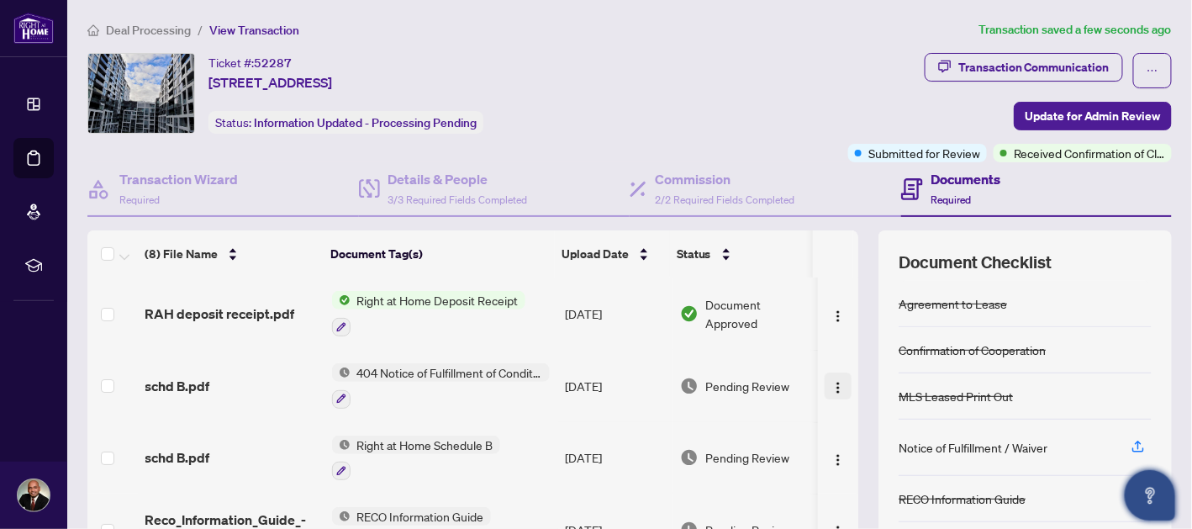
click at [831, 381] on img "button" at bounding box center [837, 387] width 13 height 13
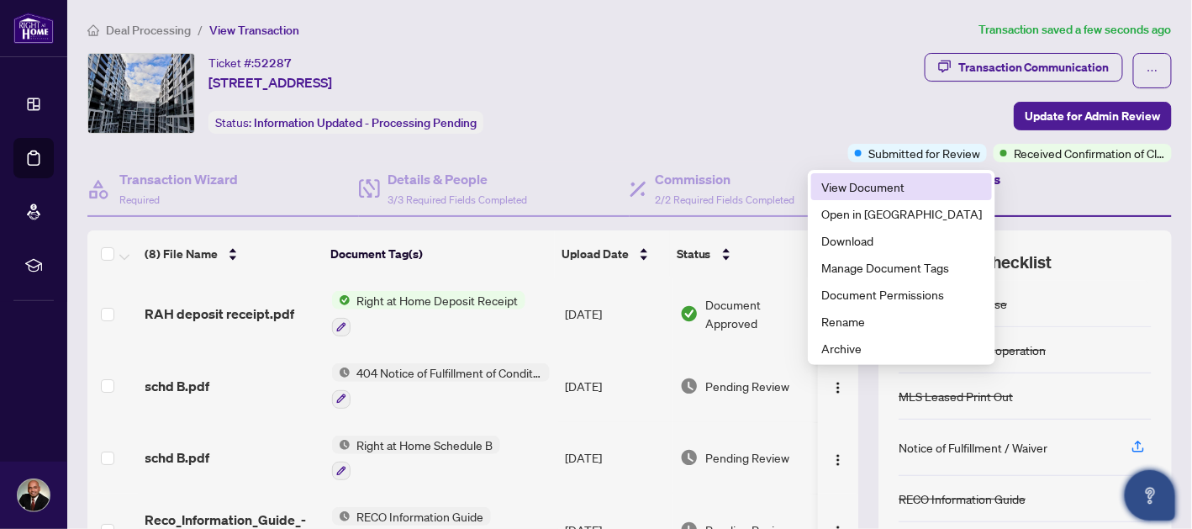
click at [854, 192] on span "View Document" at bounding box center [901, 186] width 160 height 18
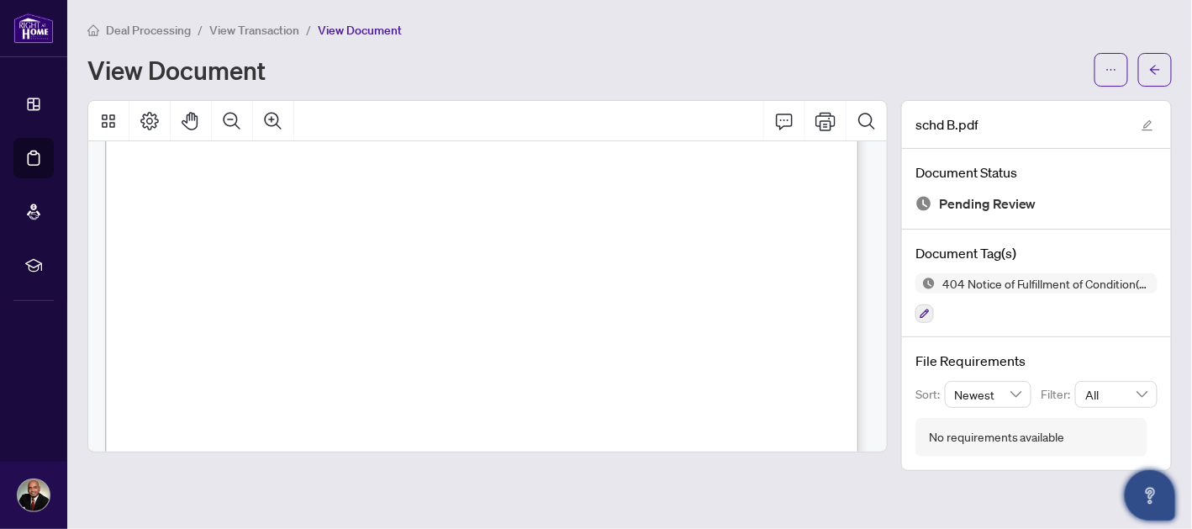
scroll to position [697, 0]
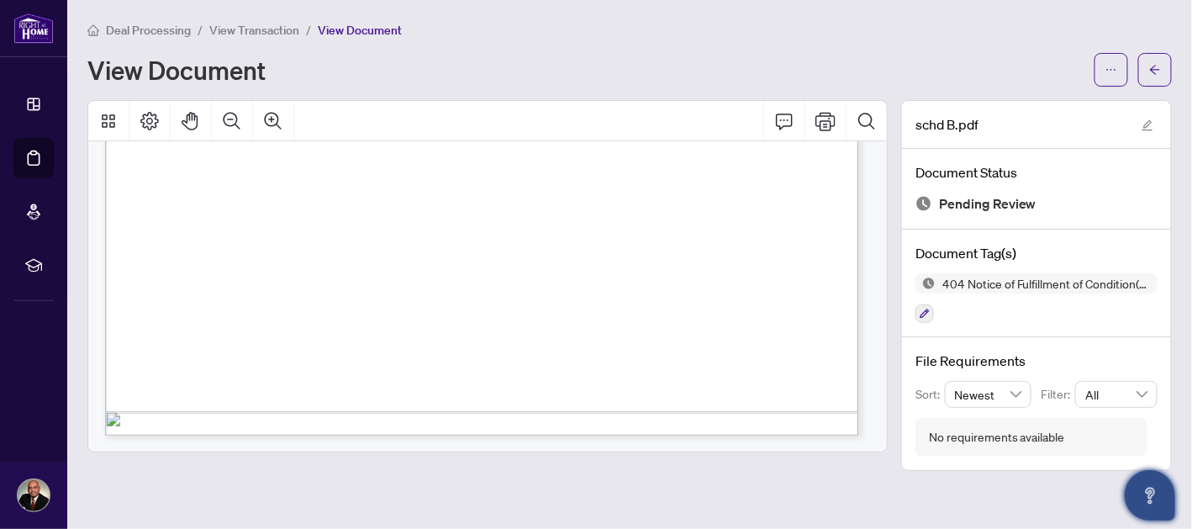
drag, startPoint x: 843, startPoint y: 423, endPoint x: 792, endPoint y: 192, distance: 237.5
click at [792, 192] on div "Page 1" at bounding box center [657, 175] width 1104 height 1428
click at [920, 312] on icon "button" at bounding box center [924, 313] width 10 height 10
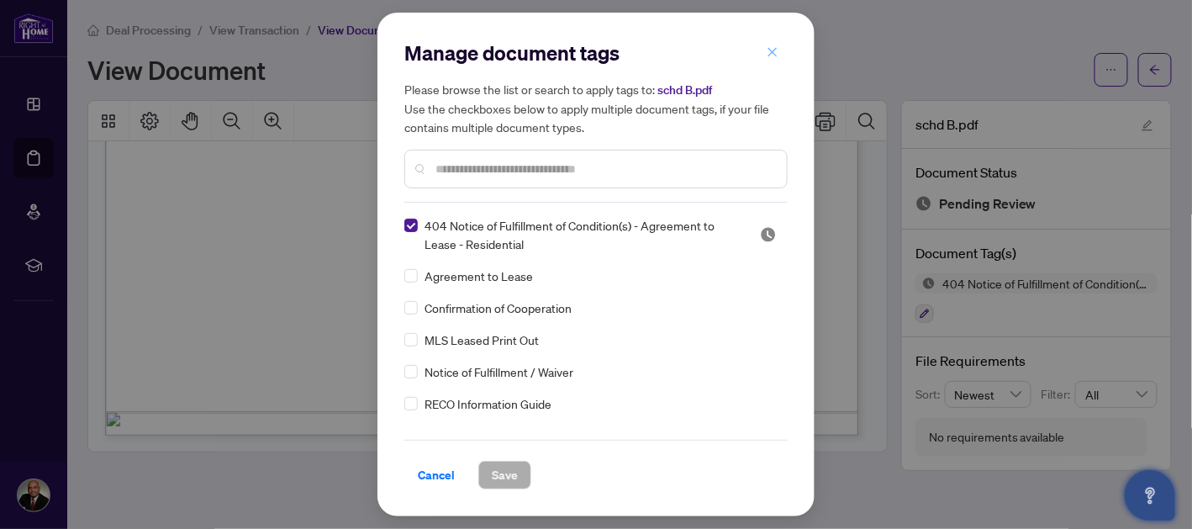
click at [770, 57] on icon "close" at bounding box center [772, 52] width 12 height 12
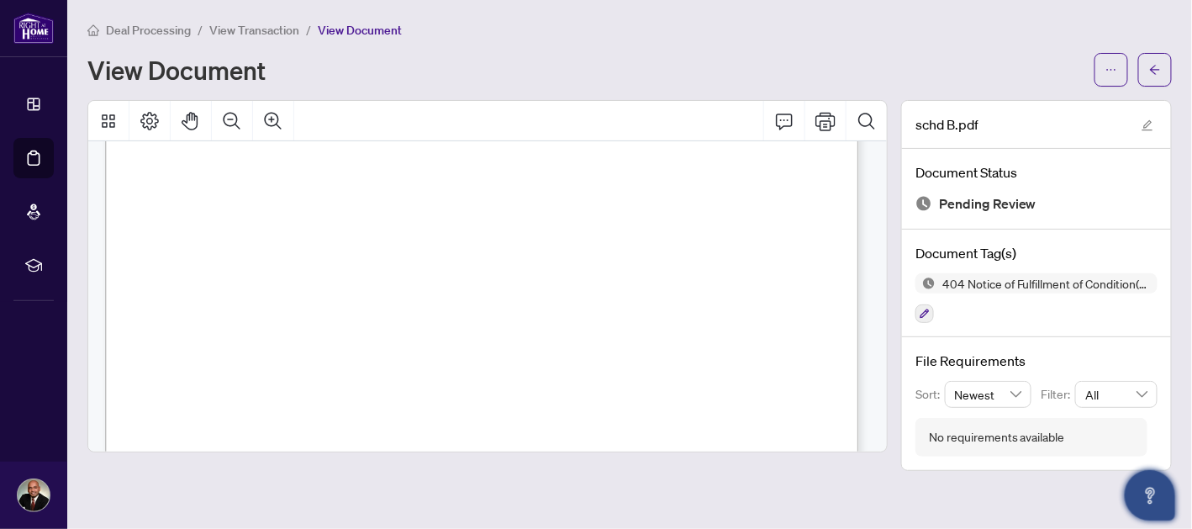
scroll to position [0, 0]
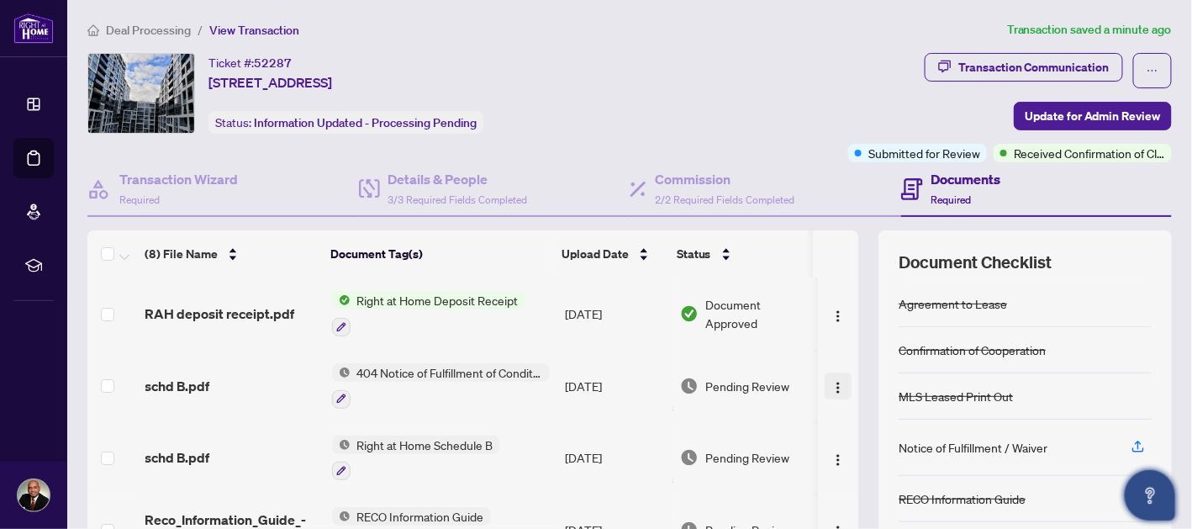
click at [831, 384] on img "button" at bounding box center [837, 387] width 13 height 13
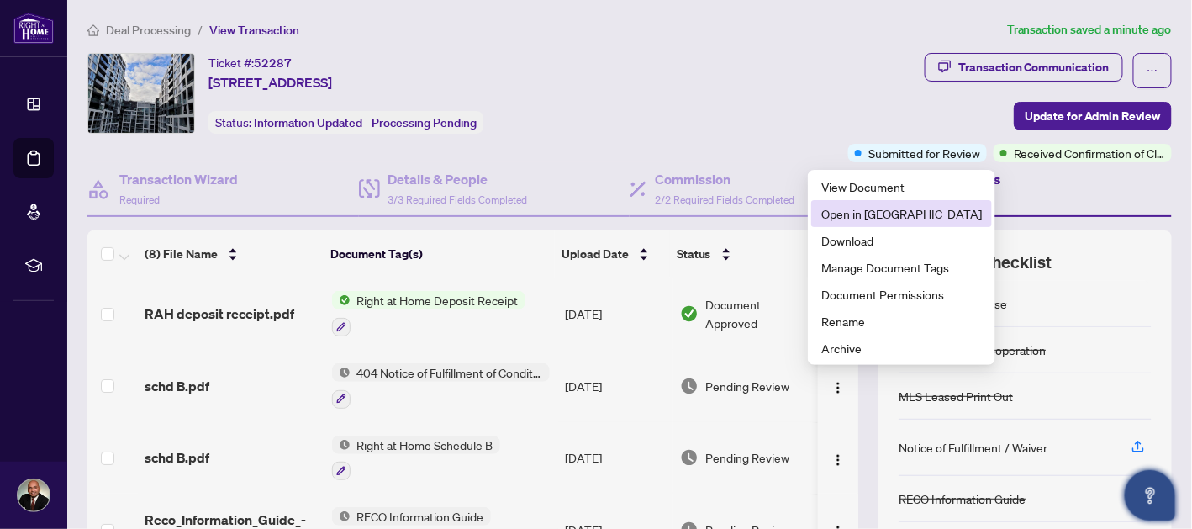
click at [868, 204] on span "Open in New Tab" at bounding box center [901, 213] width 160 height 18
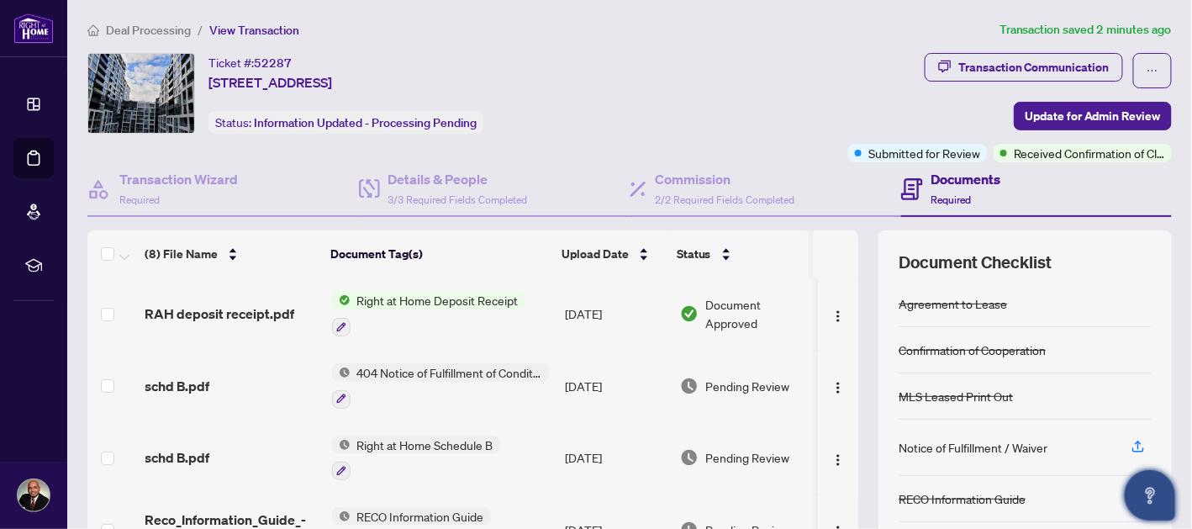
drag, startPoint x: 429, startPoint y: 363, endPoint x: 425, endPoint y: 401, distance: 38.0
click at [425, 401] on div at bounding box center [441, 398] width 218 height 20
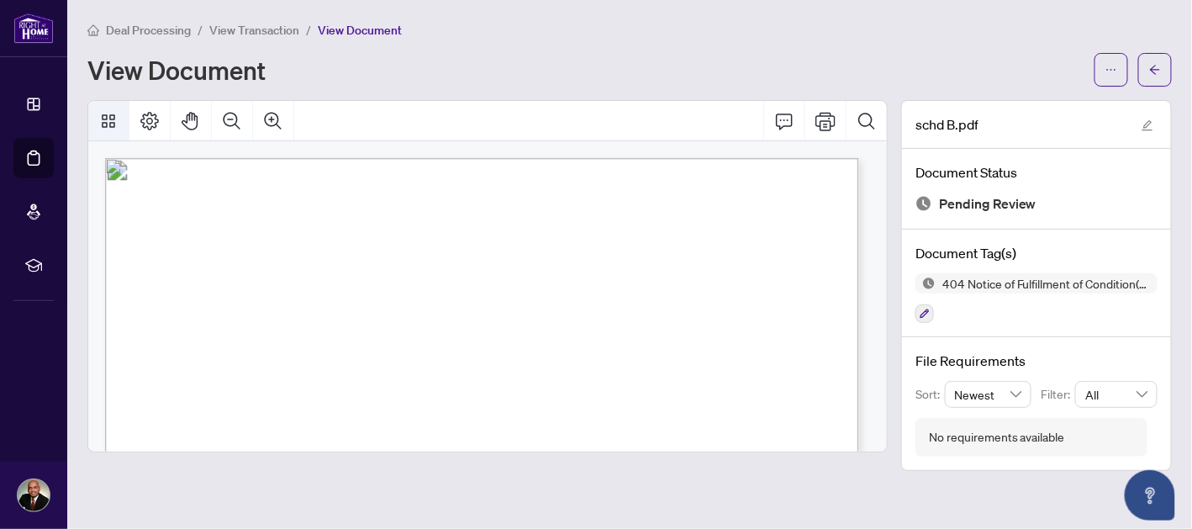
click at [108, 119] on icon "Thumbnails" at bounding box center [108, 121] width 20 height 20
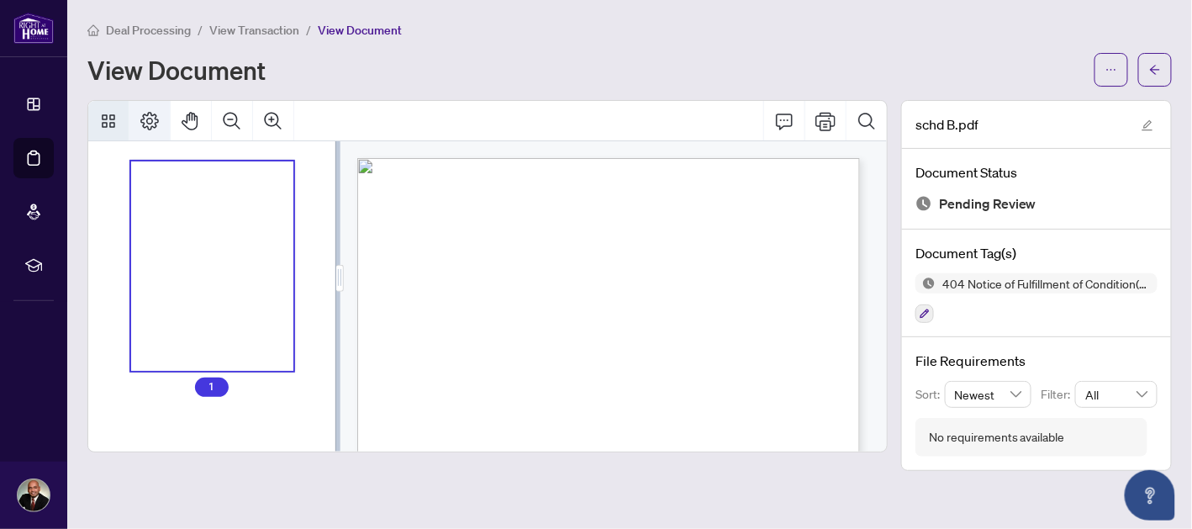
click at [159, 128] on icon "Page Layout" at bounding box center [149, 121] width 20 height 20
click at [114, 121] on icon "Thumbnails" at bounding box center [108, 121] width 20 height 20
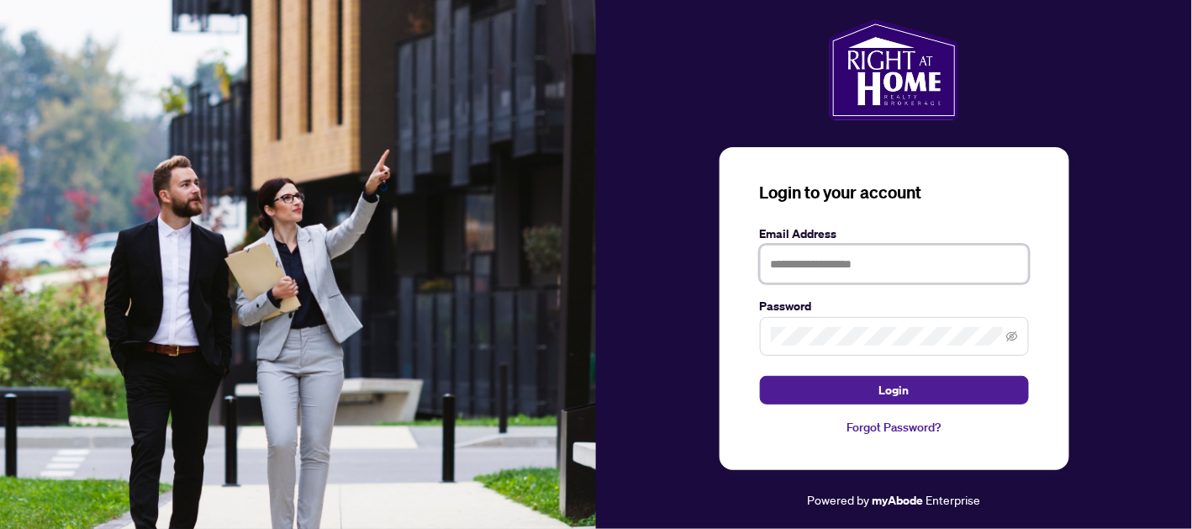
type input "**********"
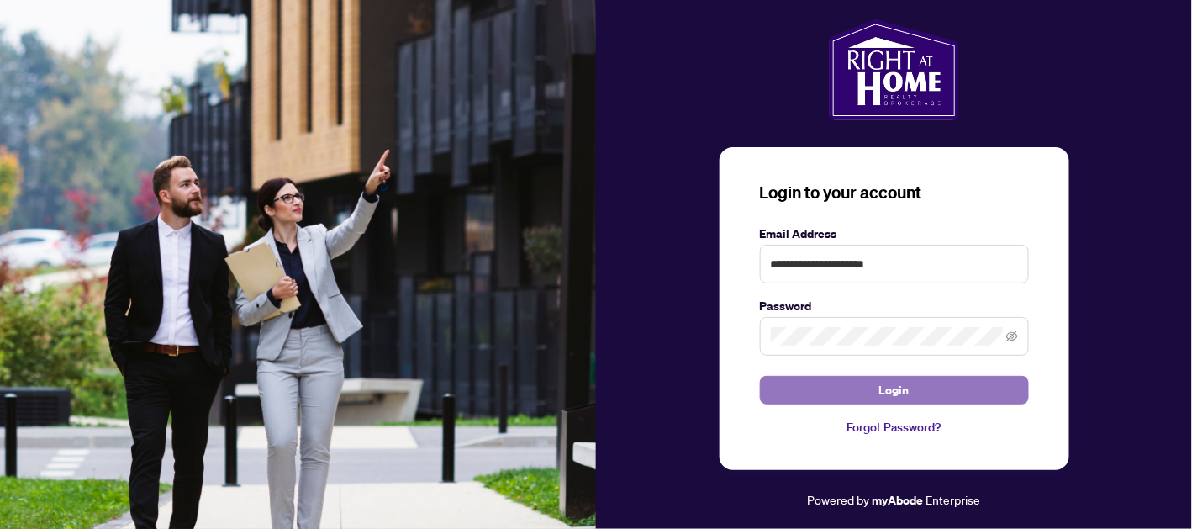
click at [914, 386] on button "Login" at bounding box center [894, 390] width 269 height 29
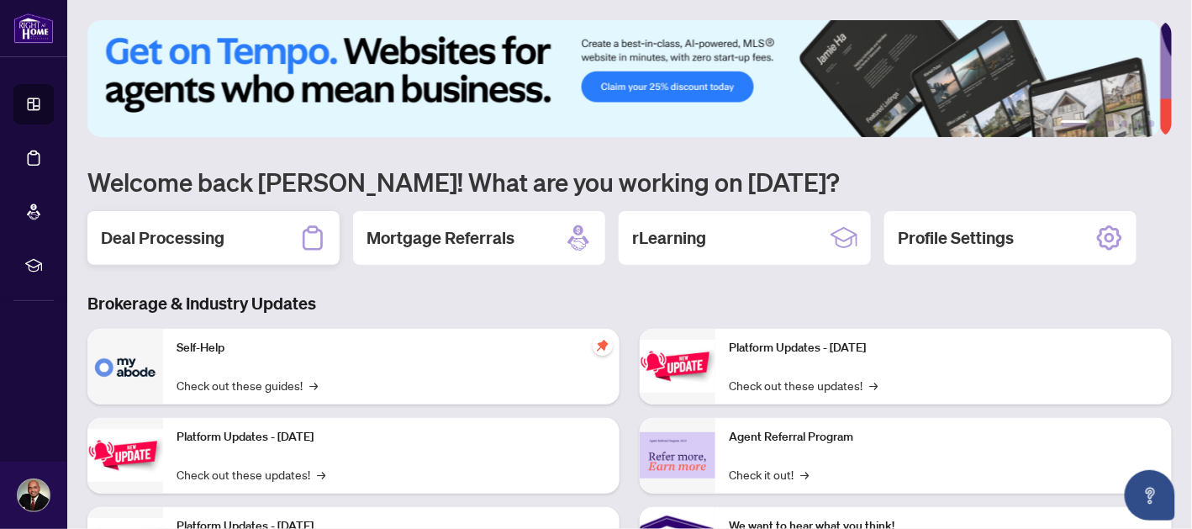
click at [268, 239] on div "Deal Processing" at bounding box center [213, 238] width 252 height 54
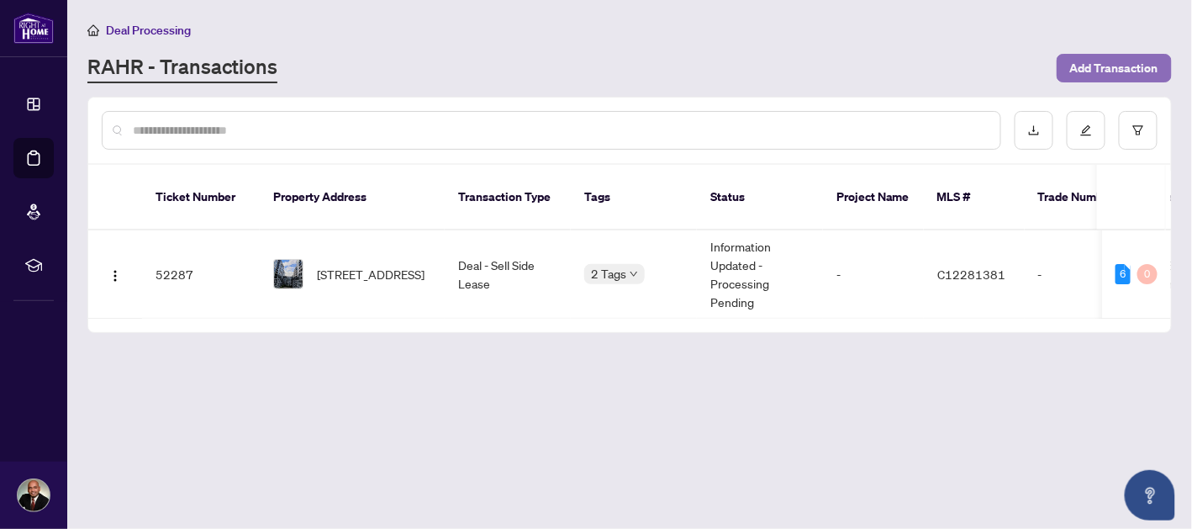
click at [1113, 71] on span "Add Transaction" at bounding box center [1114, 68] width 88 height 27
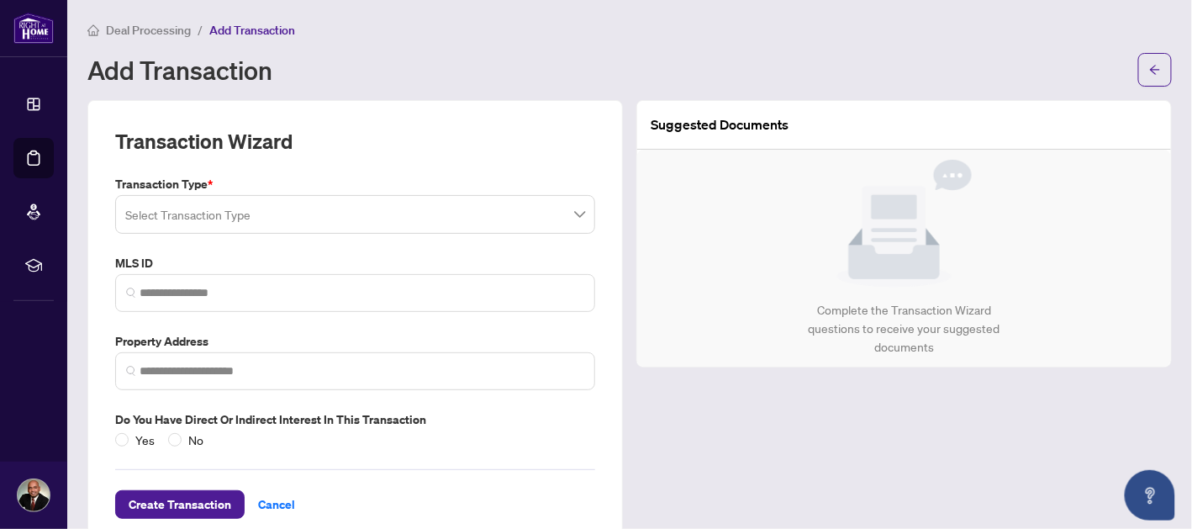
click at [560, 208] on input "search" at bounding box center [347, 216] width 445 height 37
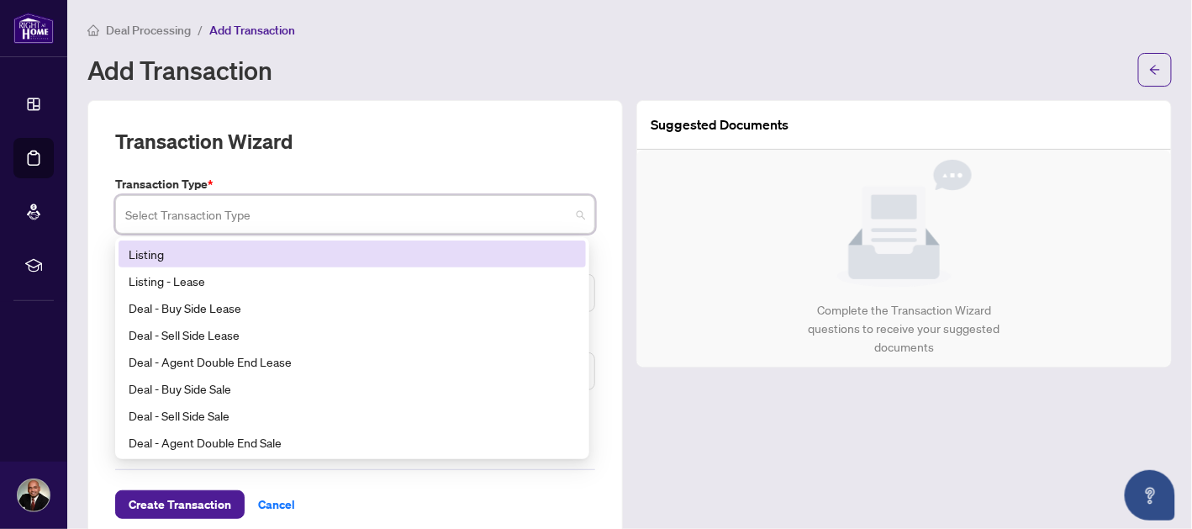
click at [220, 281] on div "Listing - Lease" at bounding box center [352, 280] width 447 height 18
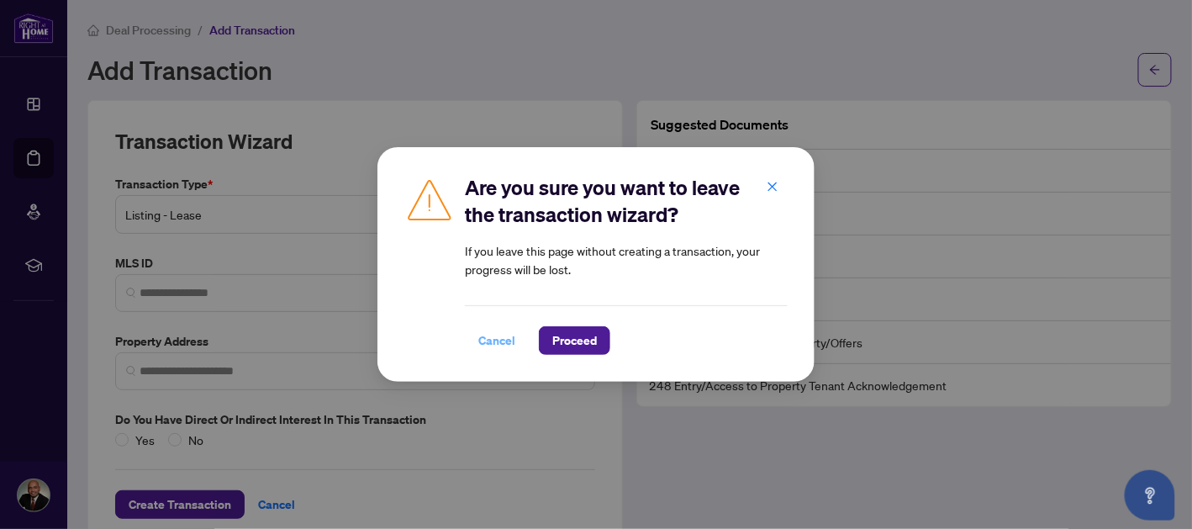
click at [505, 346] on span "Cancel" at bounding box center [496, 340] width 37 height 27
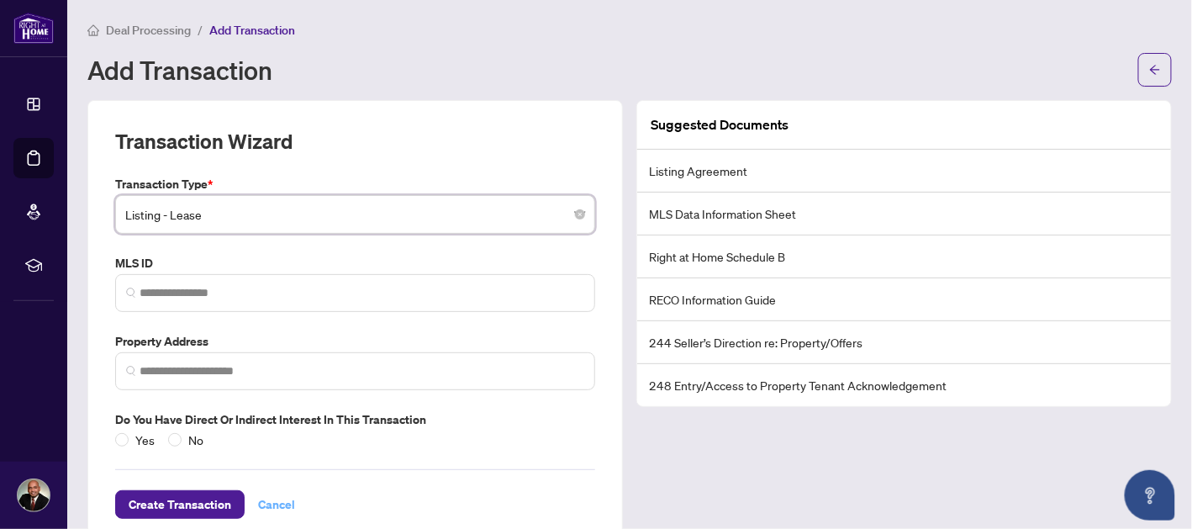
click at [282, 506] on span "Cancel" at bounding box center [276, 504] width 37 height 27
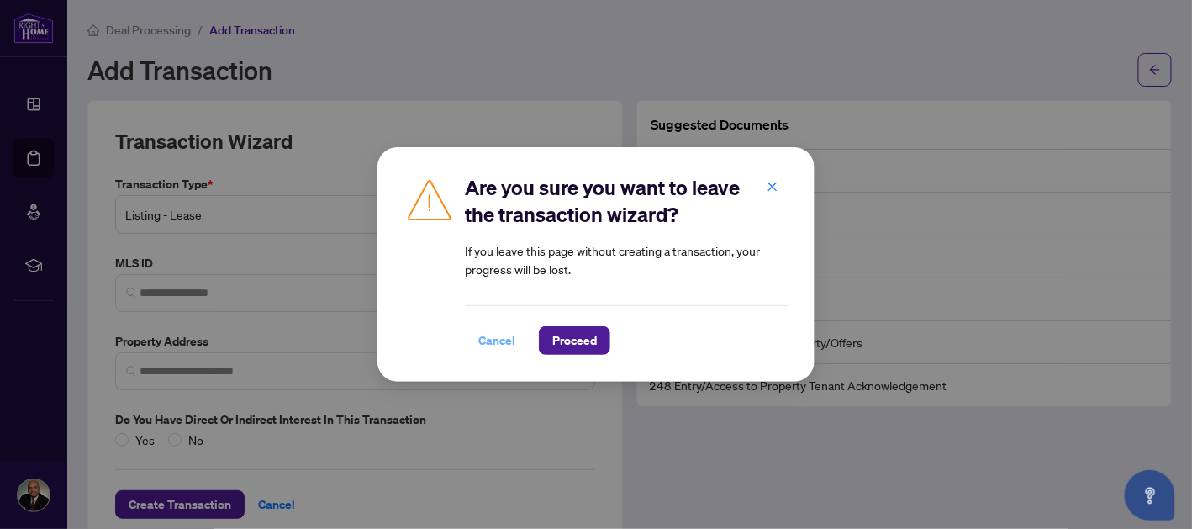
click at [507, 330] on span "Cancel" at bounding box center [496, 340] width 37 height 27
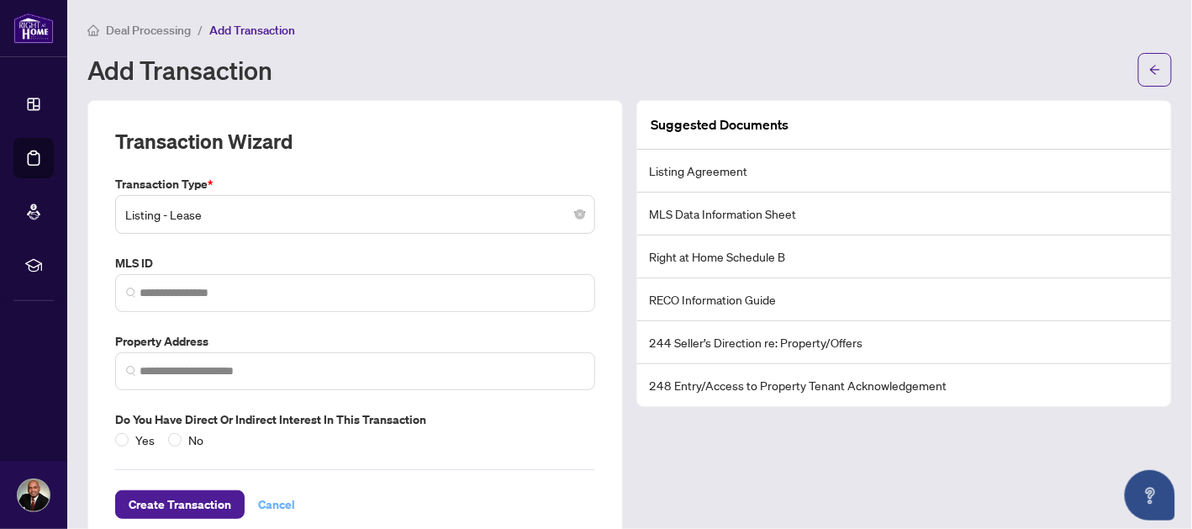
click at [281, 505] on span "Cancel" at bounding box center [276, 504] width 37 height 27
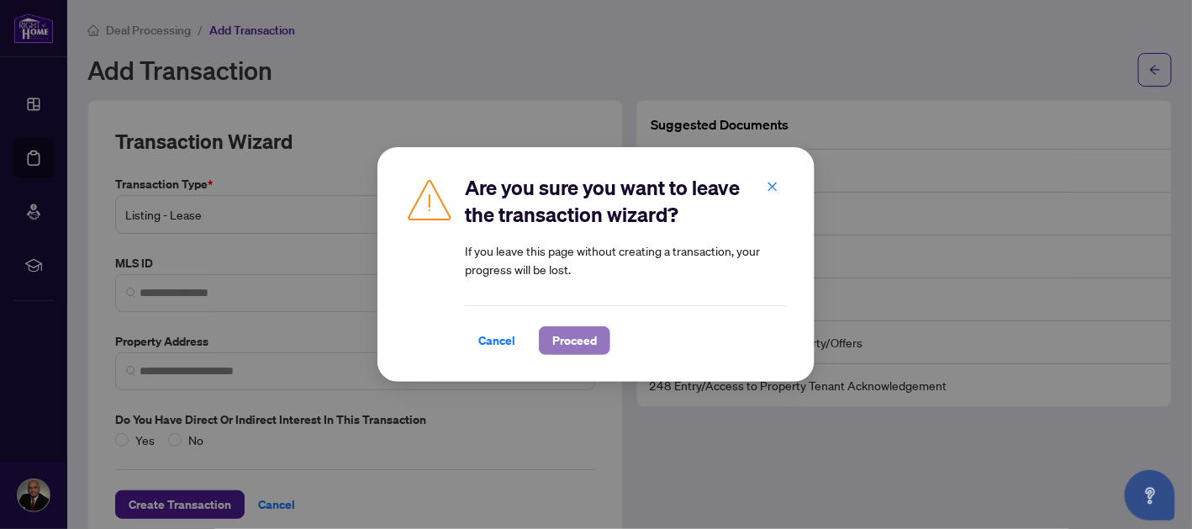
click at [575, 337] on span "Proceed" at bounding box center [574, 340] width 45 height 27
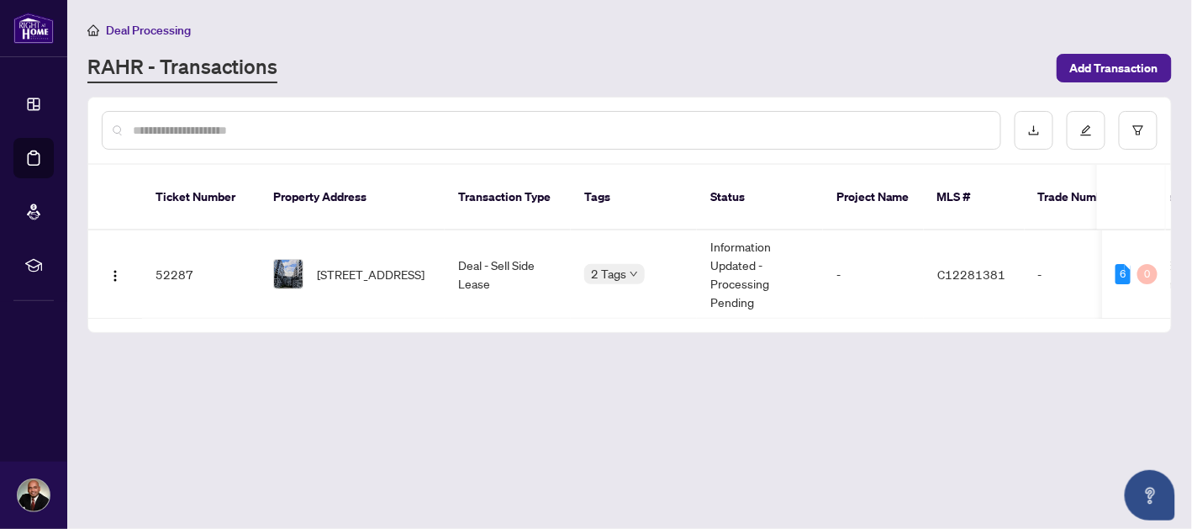
click at [383, 265] on span "614-576 Front St, Toronto, Ontario M5V 1C1, Canada" at bounding box center [371, 274] width 108 height 18
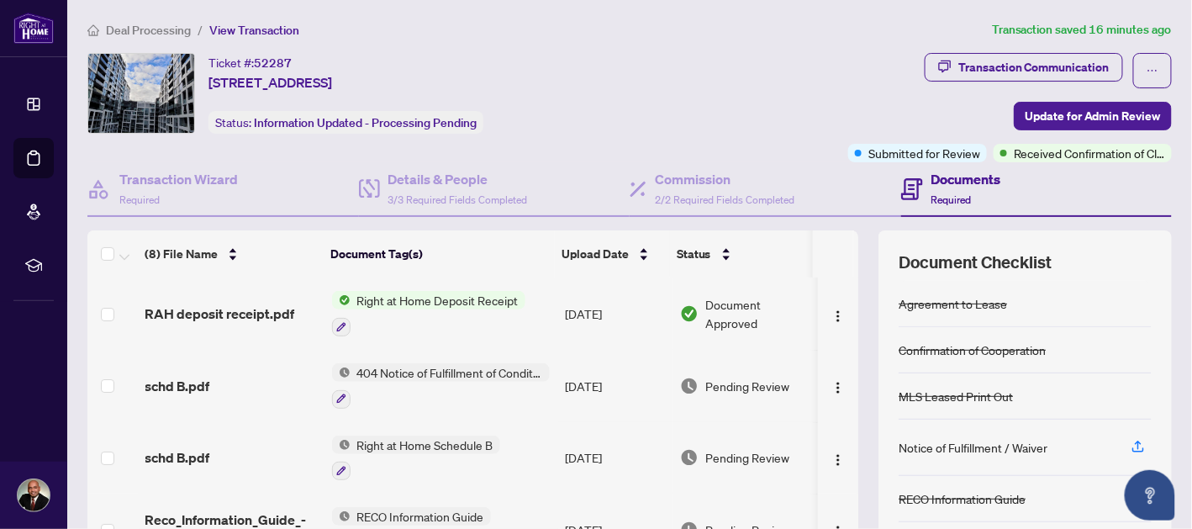
drag, startPoint x: 531, startPoint y: 80, endPoint x: 197, endPoint y: 55, distance: 335.4
click at [197, 55] on div "Ticket #: 52287 614-576 Front St, Toronto, Ontario M5V 1C1, Canada Status: Info…" at bounding box center [464, 93] width 754 height 81
copy div "Ticket #: 52287 614-576 Front St, Toronto, Ontario M5V 1C1, Canada"
click at [332, 76] on span "614-576 Front St, Toronto, Ontario M5V 1C1, Canada" at bounding box center [270, 82] width 124 height 20
click at [367, 117] on div "614-576 Front St, Toronto, Ontario M5V 1C1, Canada" at bounding box center [314, 114] width 105 height 27
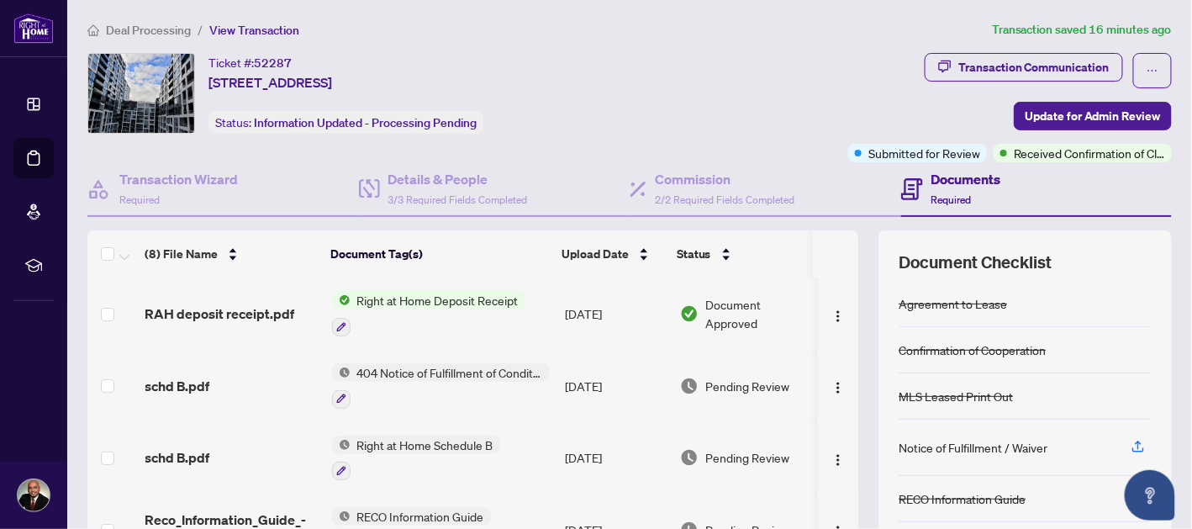
click at [483, 114] on div "Ticket #: 52287 614-576 Front St, Toronto, Ontario M5V 1C1, Canada Status: Info…" at bounding box center [345, 93] width 275 height 81
click at [297, 60] on div "Ticket #: 52287 614-576 Front St, Toronto, Ontario M5V 1C1, Canada" at bounding box center [270, 72] width 124 height 39
click at [270, 56] on span "52287" at bounding box center [273, 62] width 38 height 15
copy span "52287"
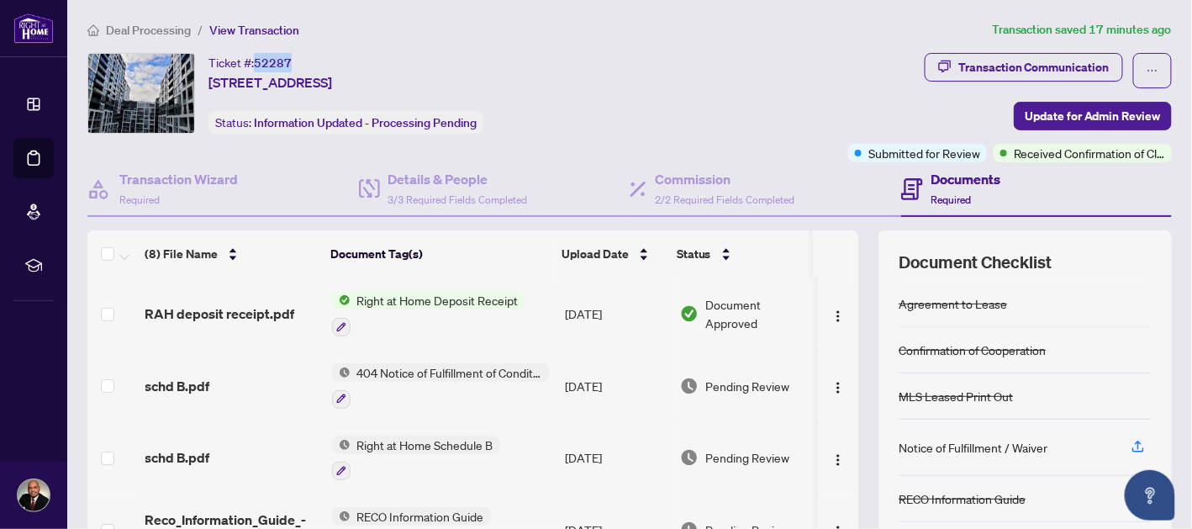
copy span "52287"
click at [225, 77] on span "614-576 Front St, Toronto, Ontario M5V 1C1, Canada" at bounding box center [270, 82] width 124 height 20
copy span "614-576 Front St, Toronto, Ontario M5V 1C1, Canada"
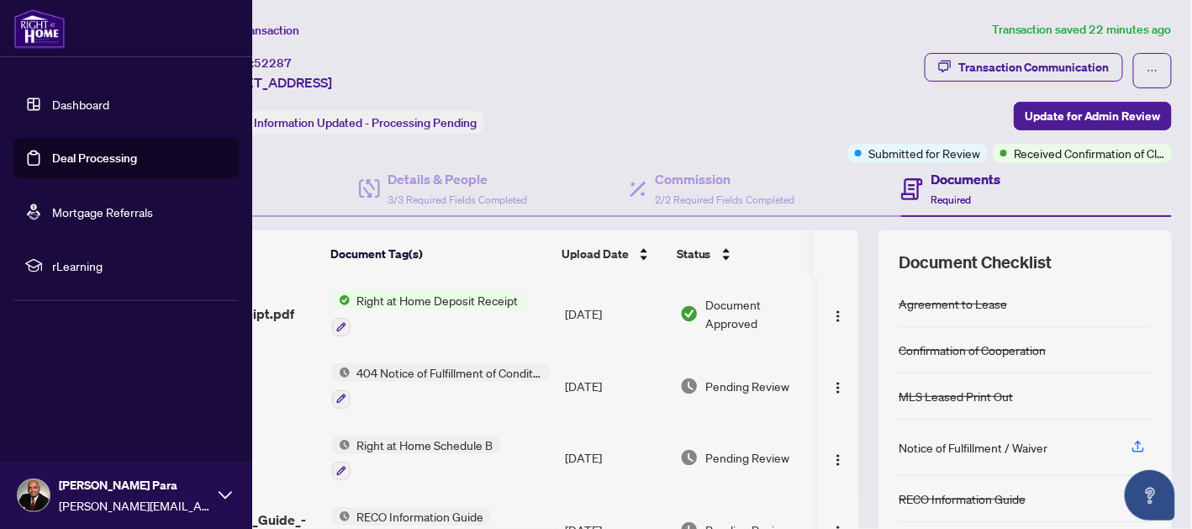
click at [637, 87] on div "Ticket #: 52287 614-576 Front St, Toronto, Ontario M5V 1C1, Canada Status: Info…" at bounding box center [464, 93] width 754 height 81
click at [657, 104] on div "Ticket #: 52287 614-576 Front St, Toronto, Ontario M5V 1C1, Canada Status: Info…" at bounding box center [464, 93] width 754 height 81
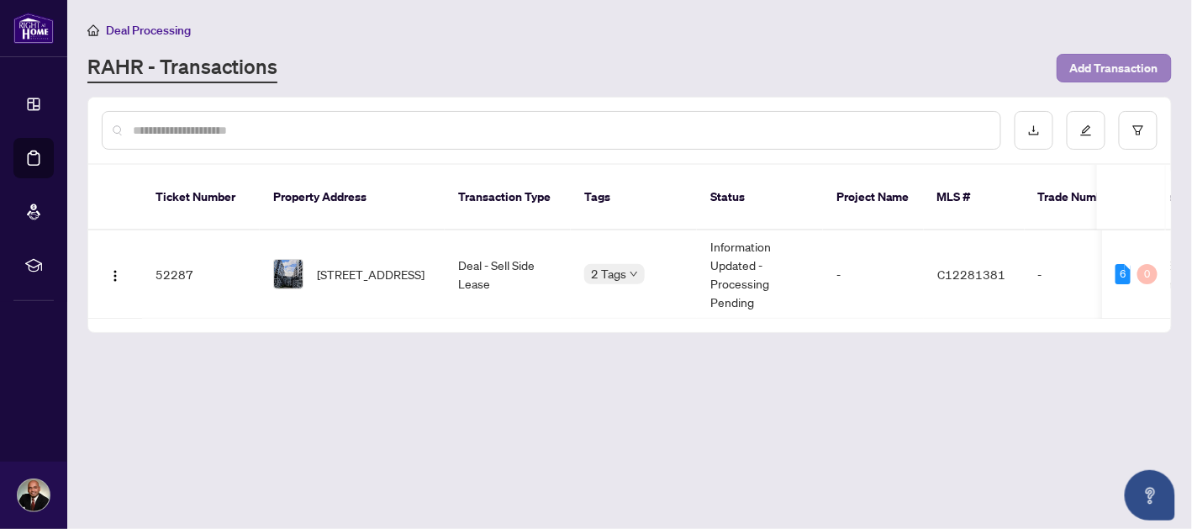
click at [1107, 70] on span "Add Transaction" at bounding box center [1114, 68] width 88 height 27
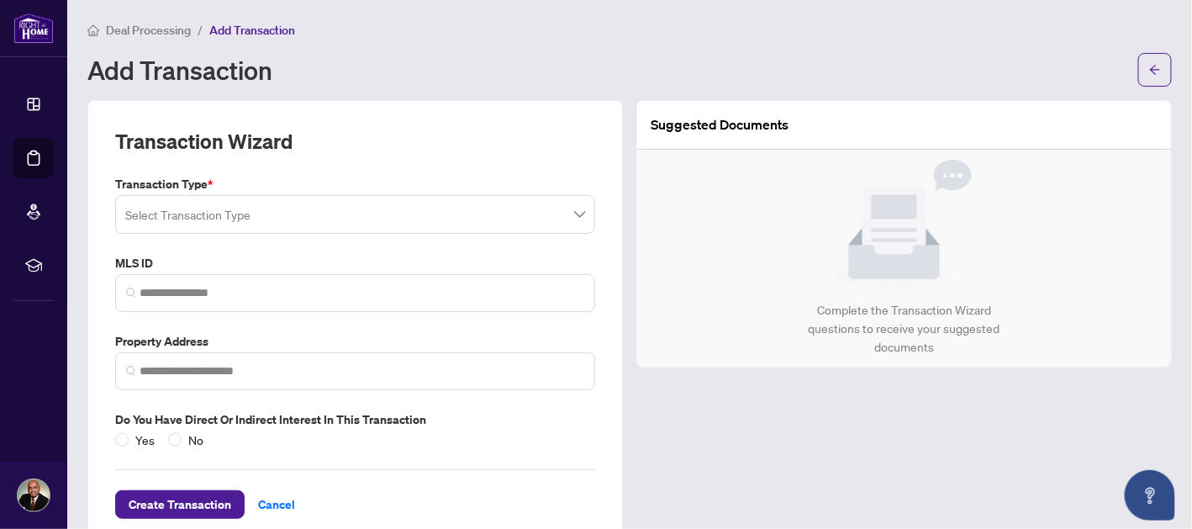
click at [564, 218] on input "search" at bounding box center [347, 216] width 445 height 37
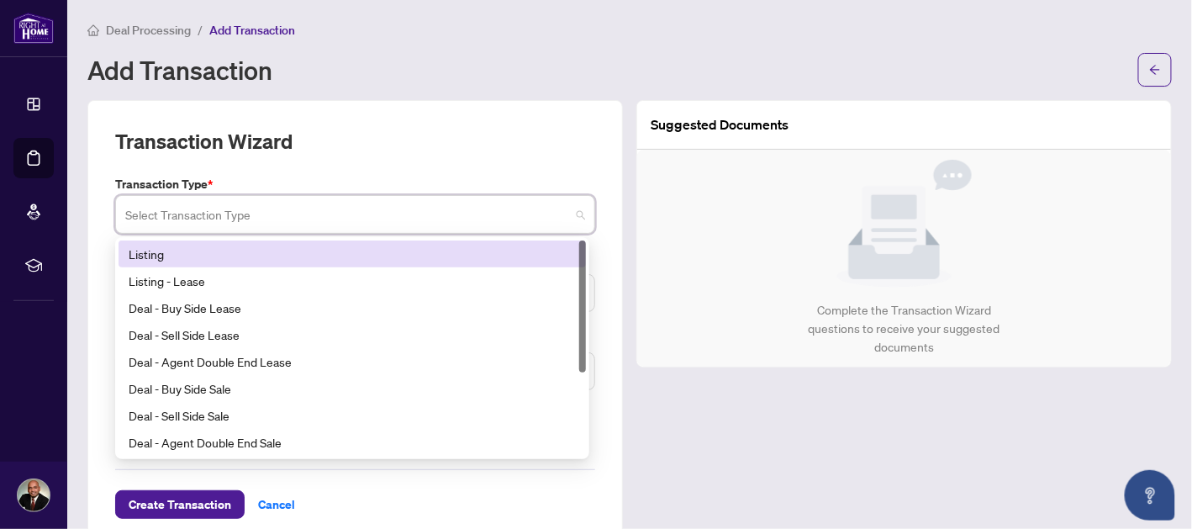
click at [249, 284] on div "Listing - Lease" at bounding box center [352, 280] width 447 height 18
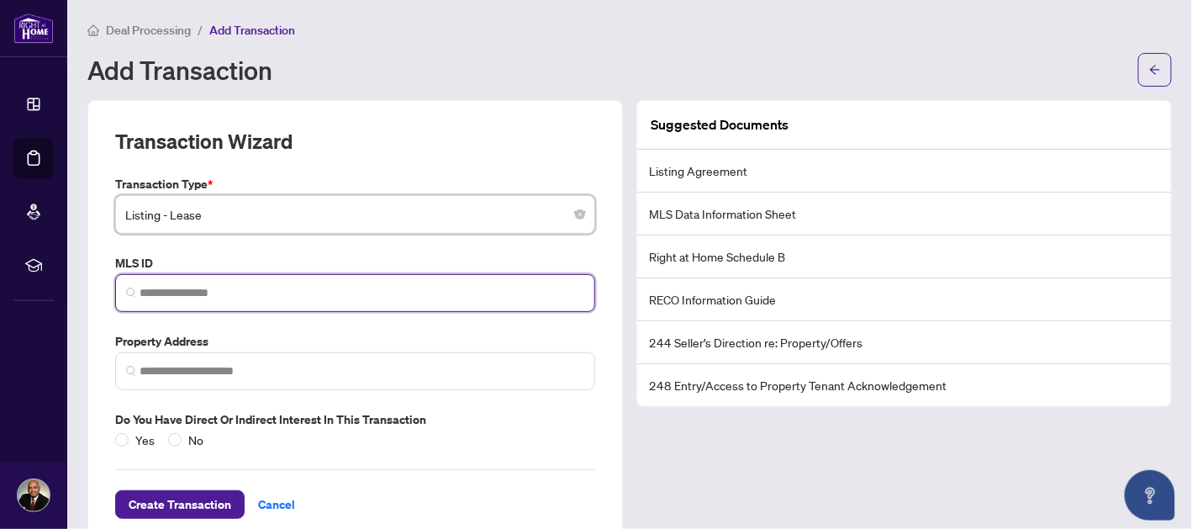
click at [351, 287] on input "search" at bounding box center [361, 293] width 445 height 18
paste input "*********"
type input "*********"
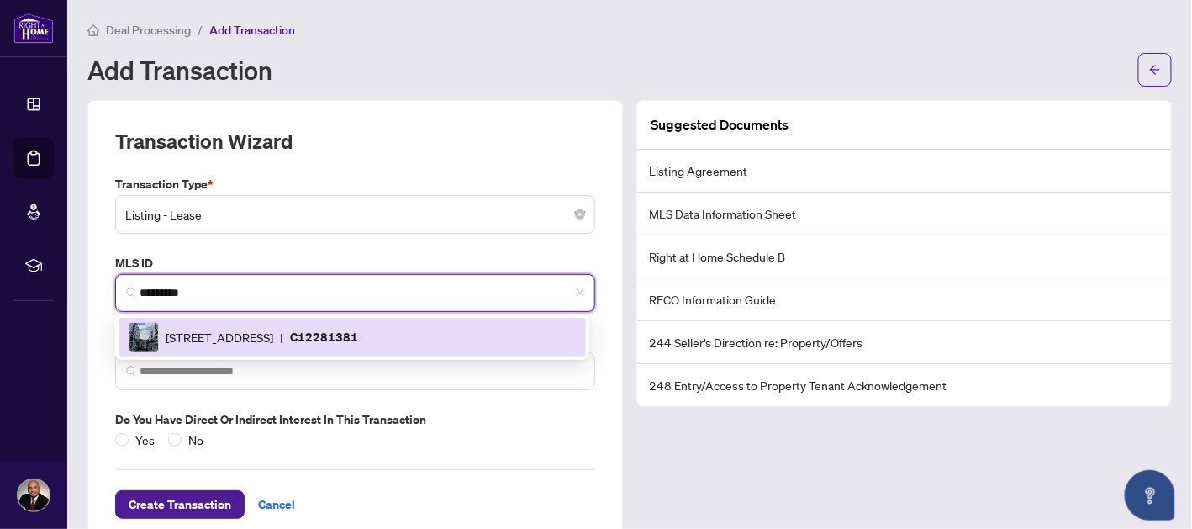
click at [273, 336] on span "576 Front St, Toronto, Ontario M5V 1C1, Canada" at bounding box center [220, 337] width 108 height 18
type input "**********"
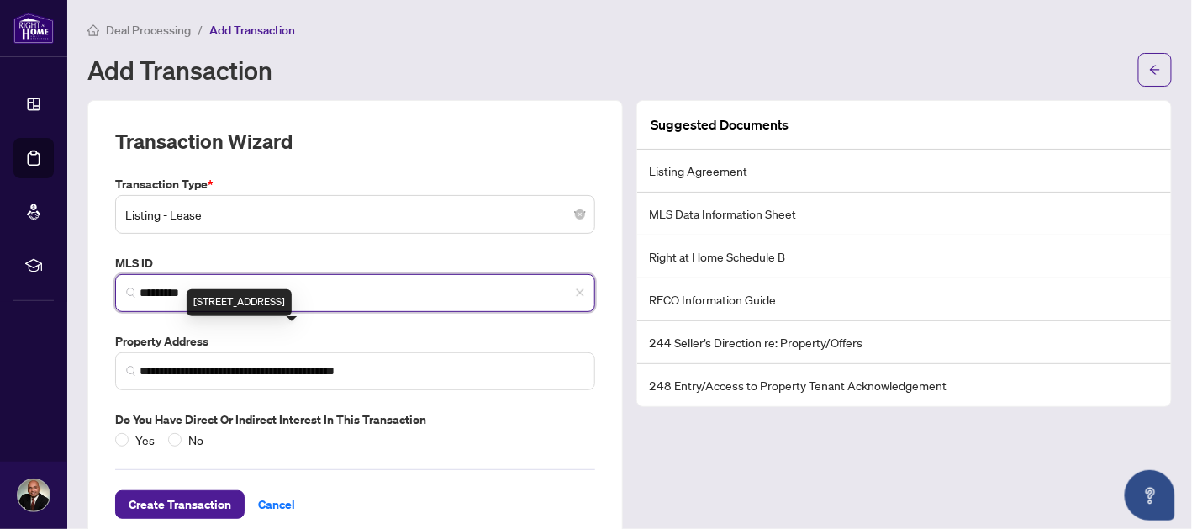
scroll to position [34, 0]
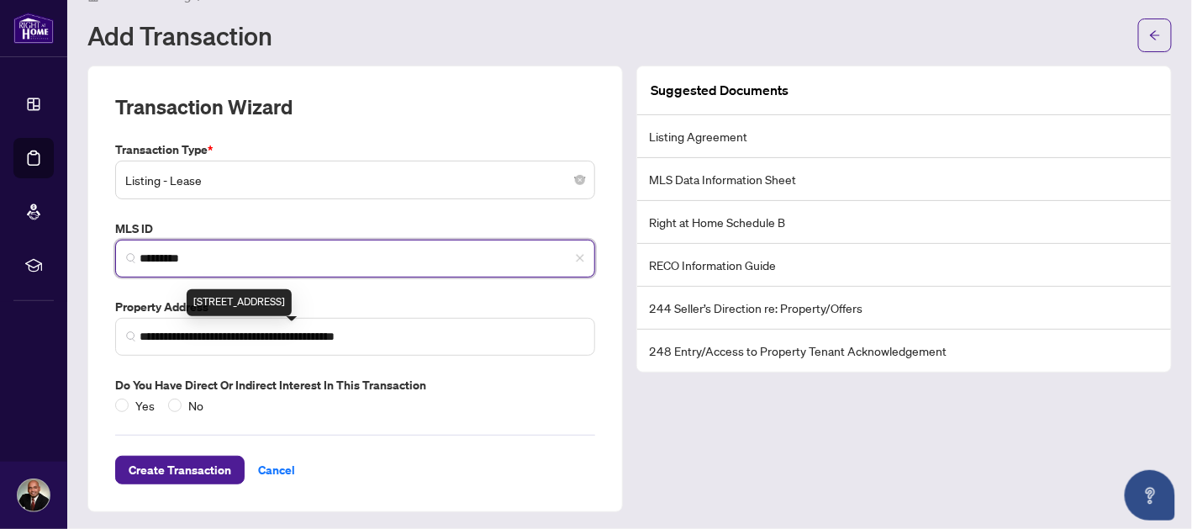
type input "*********"
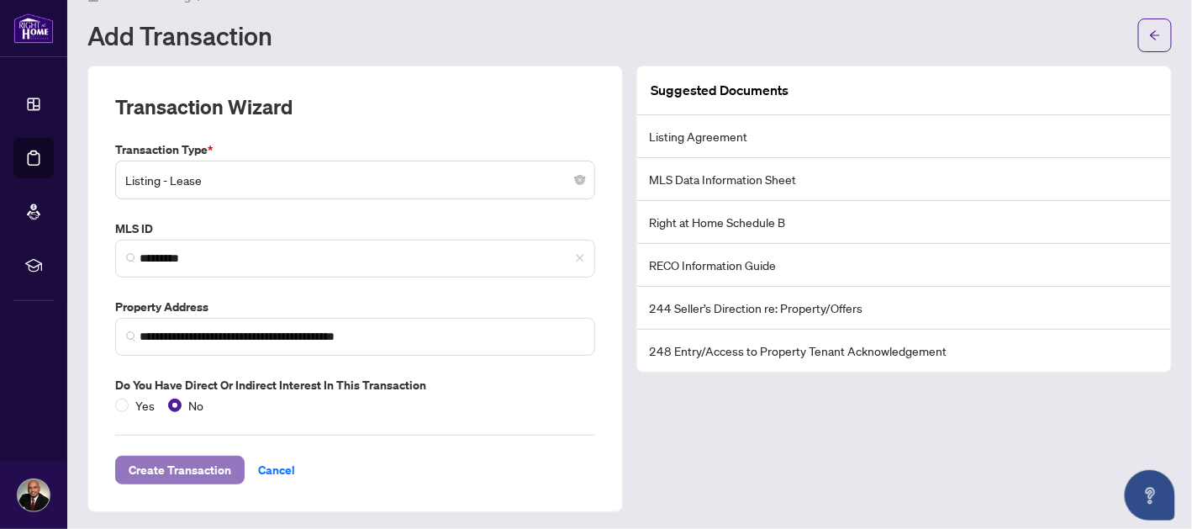
click at [215, 471] on span "Create Transaction" at bounding box center [180, 469] width 103 height 27
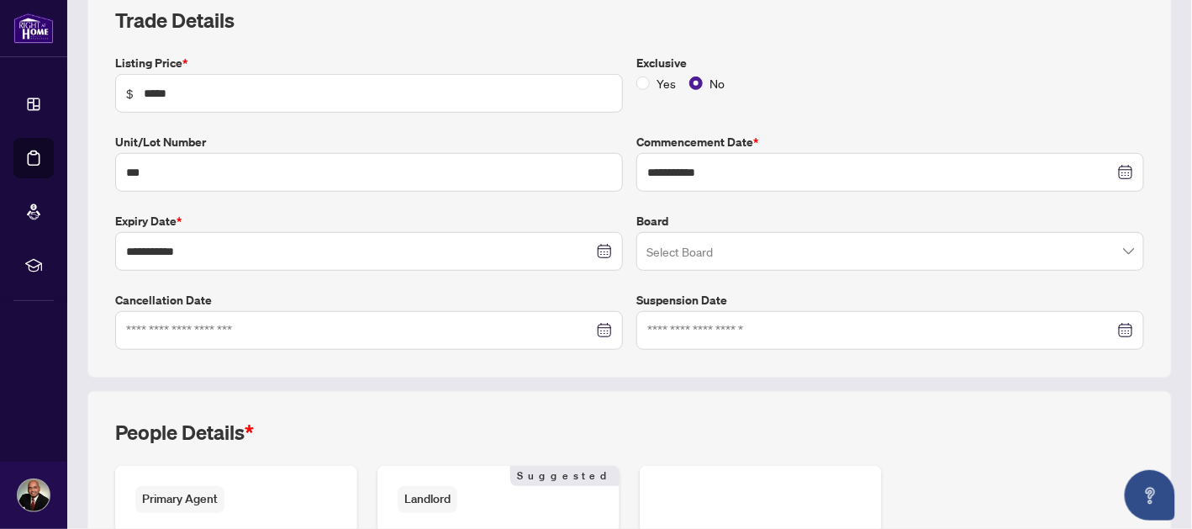
scroll to position [265, 0]
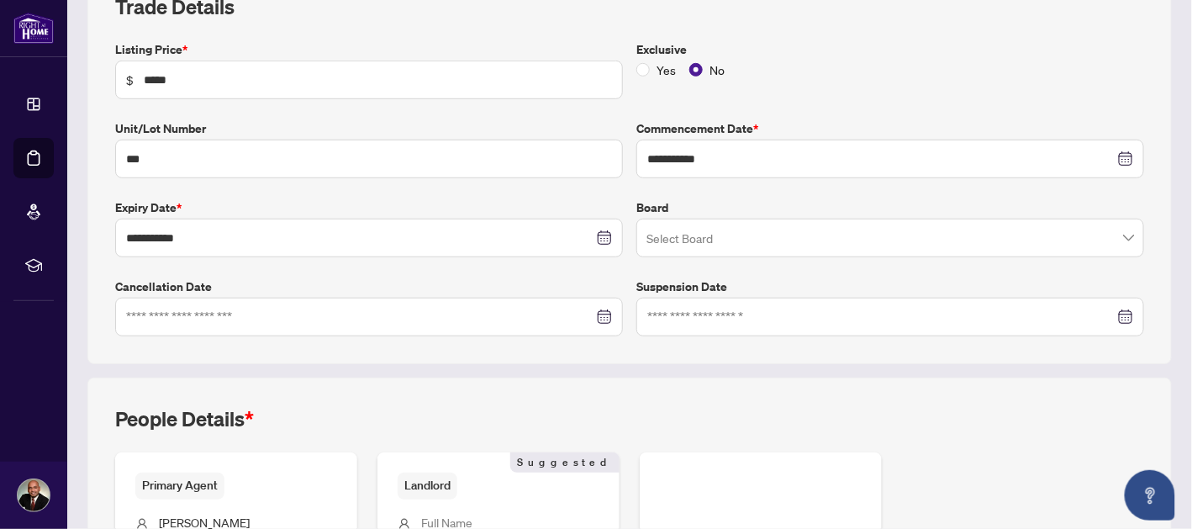
click at [1117, 225] on span at bounding box center [889, 238] width 487 height 32
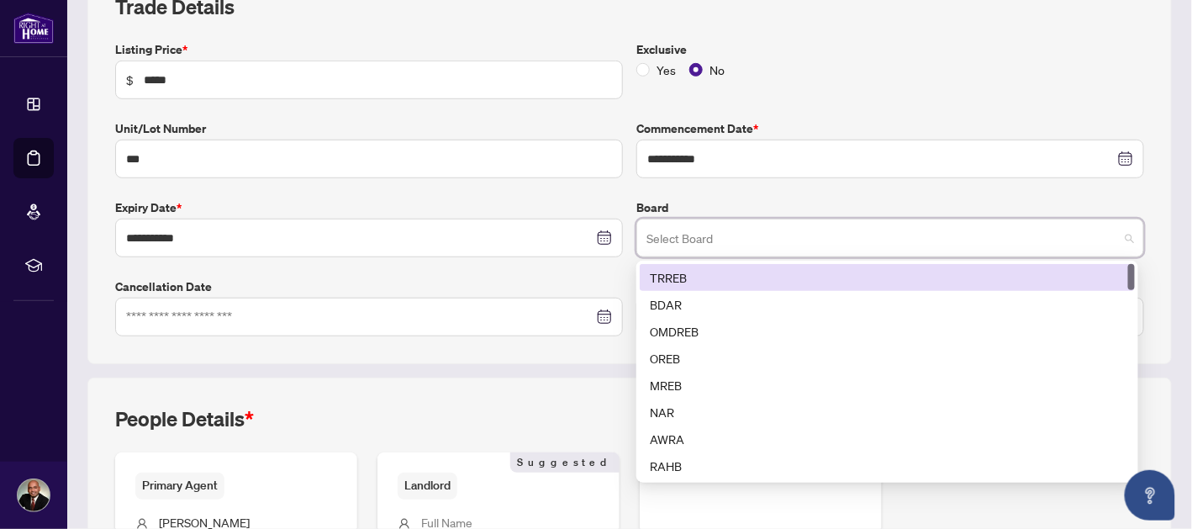
click at [807, 271] on div "TRREB" at bounding box center [887, 277] width 475 height 18
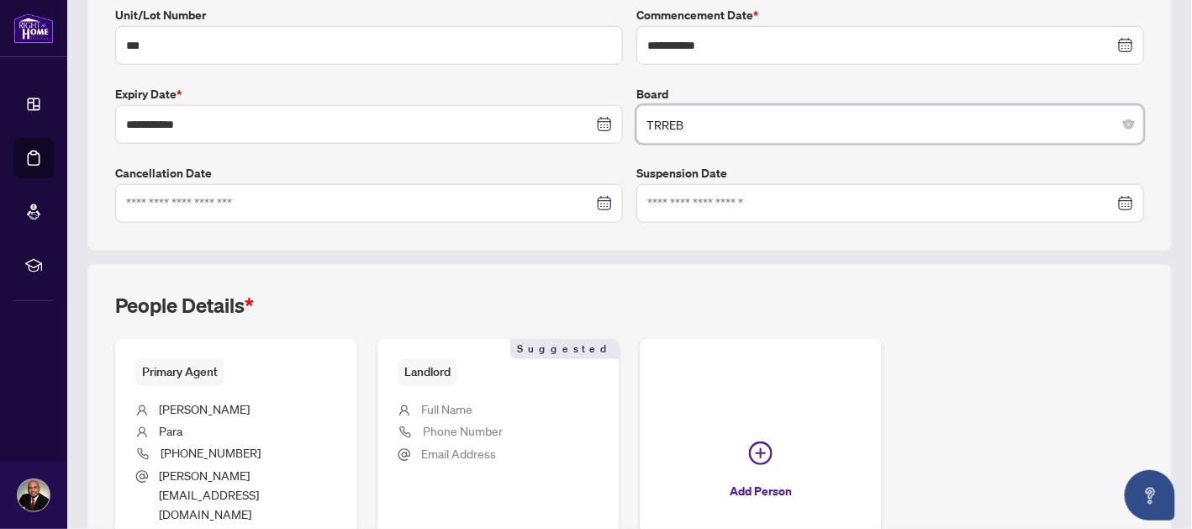
scroll to position [503, 0]
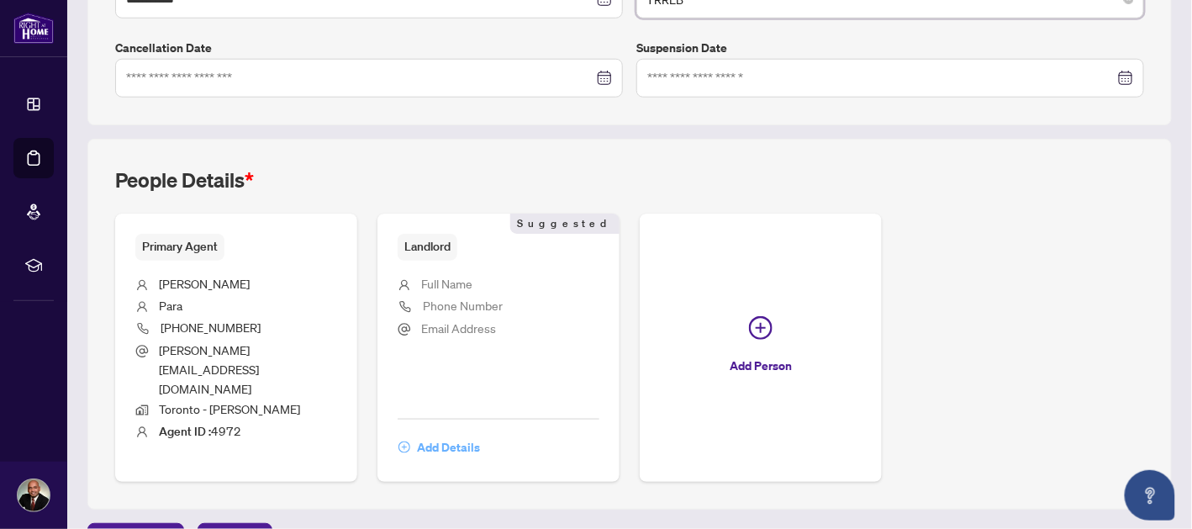
click at [447, 434] on span "Add Details" at bounding box center [448, 447] width 63 height 27
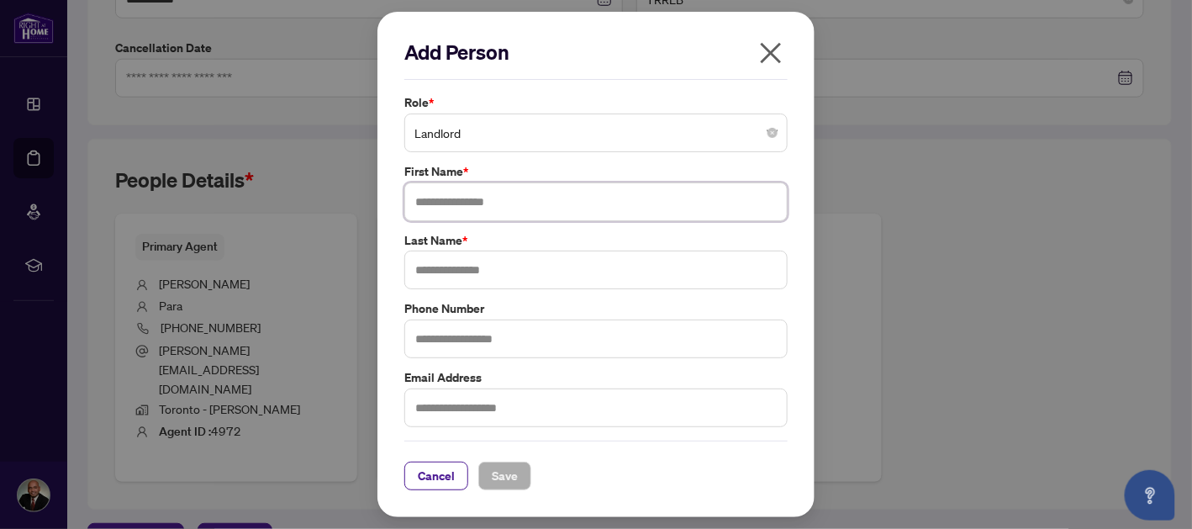
click at [556, 203] on input "text" at bounding box center [595, 201] width 383 height 39
paste input "**********"
type input "**********"
click at [570, 272] on input "text" at bounding box center [595, 269] width 383 height 39
paste input "**********"
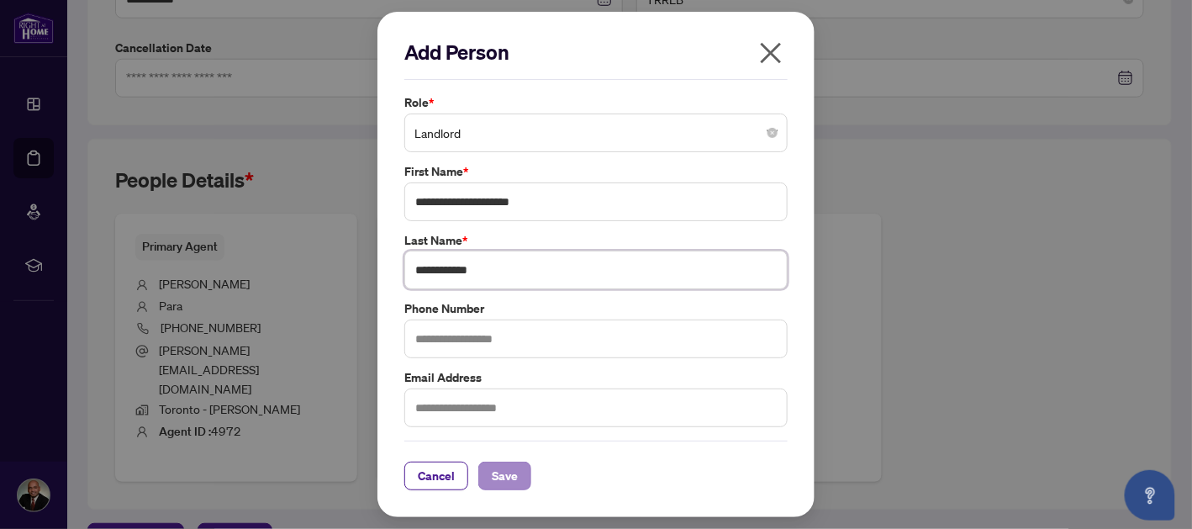
type input "**********"
click at [505, 474] on span "Save" at bounding box center [505, 475] width 26 height 27
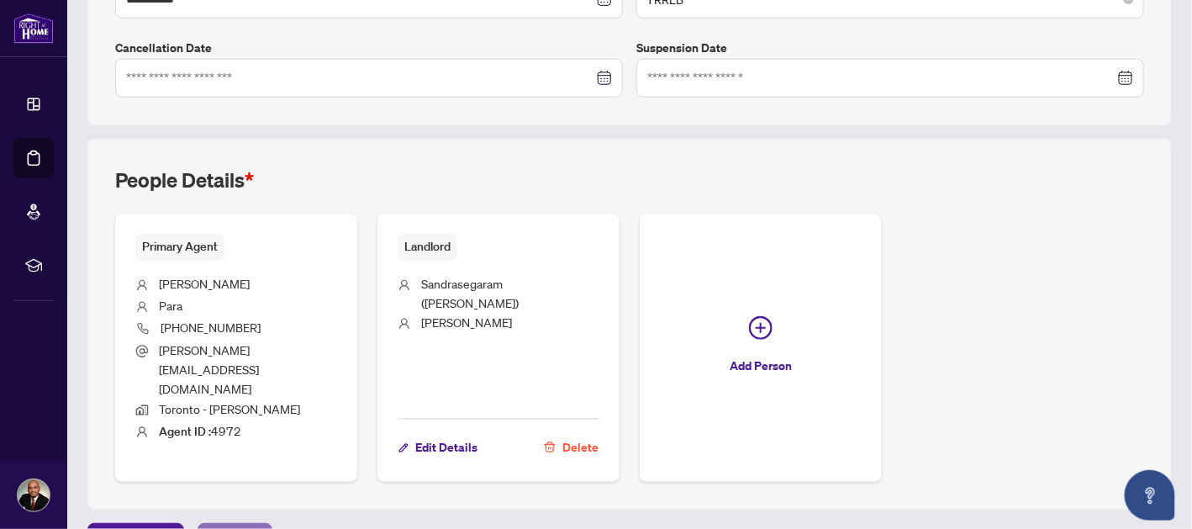
click at [245, 523] on span "Next Tab" at bounding box center [235, 536] width 48 height 27
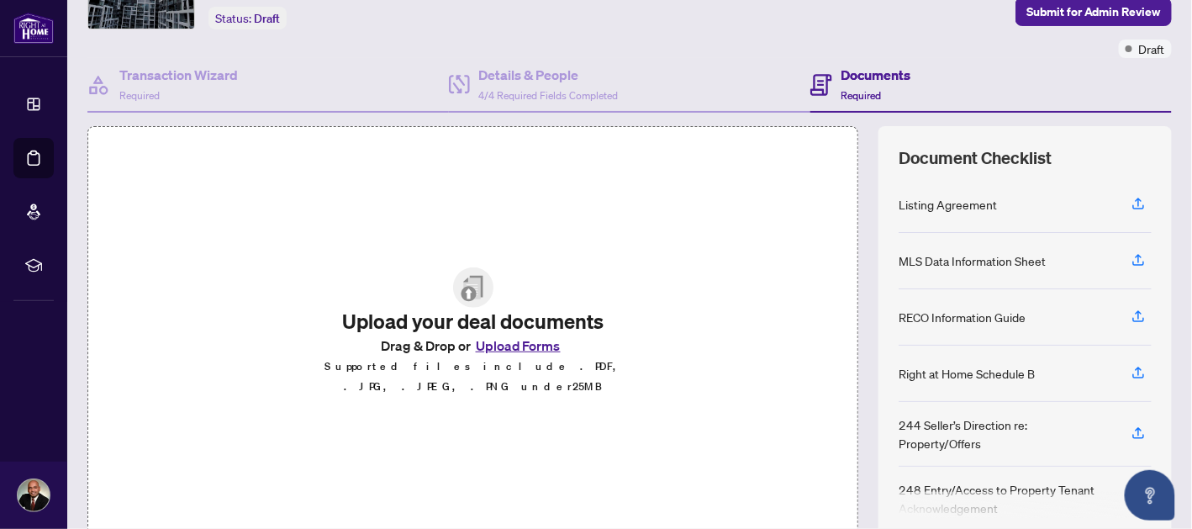
scroll to position [172, 0]
